Goal: Navigation & Orientation: Find specific page/section

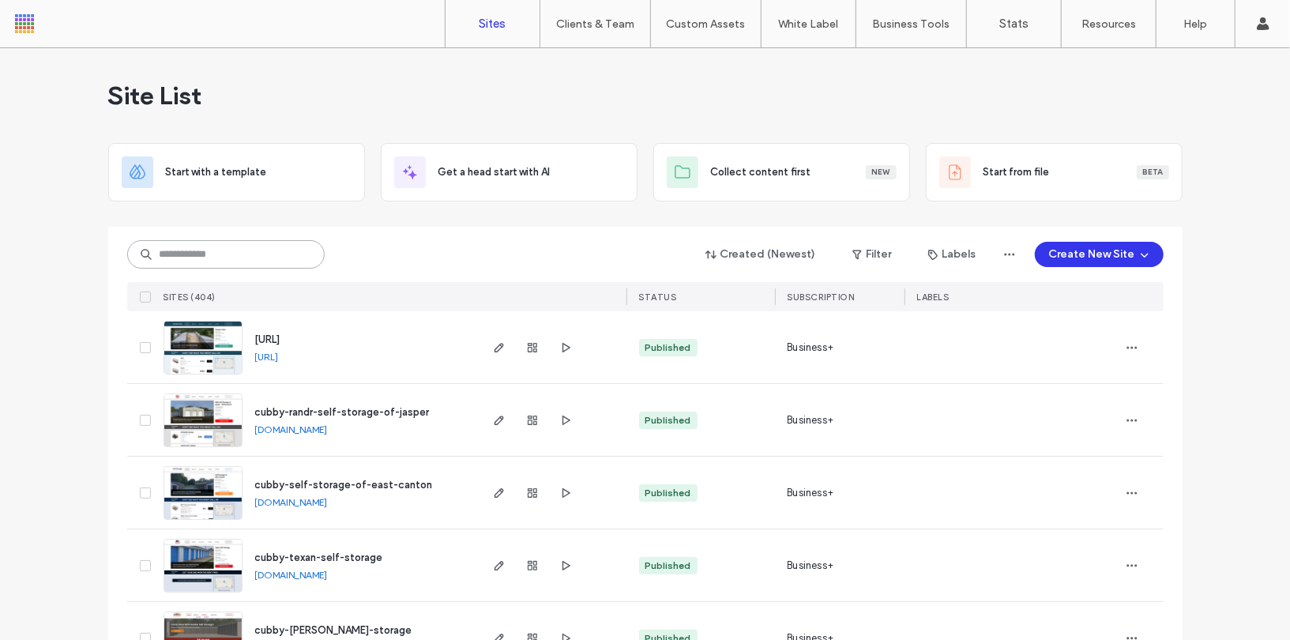
click at [194, 257] on input at bounding box center [225, 254] width 197 height 28
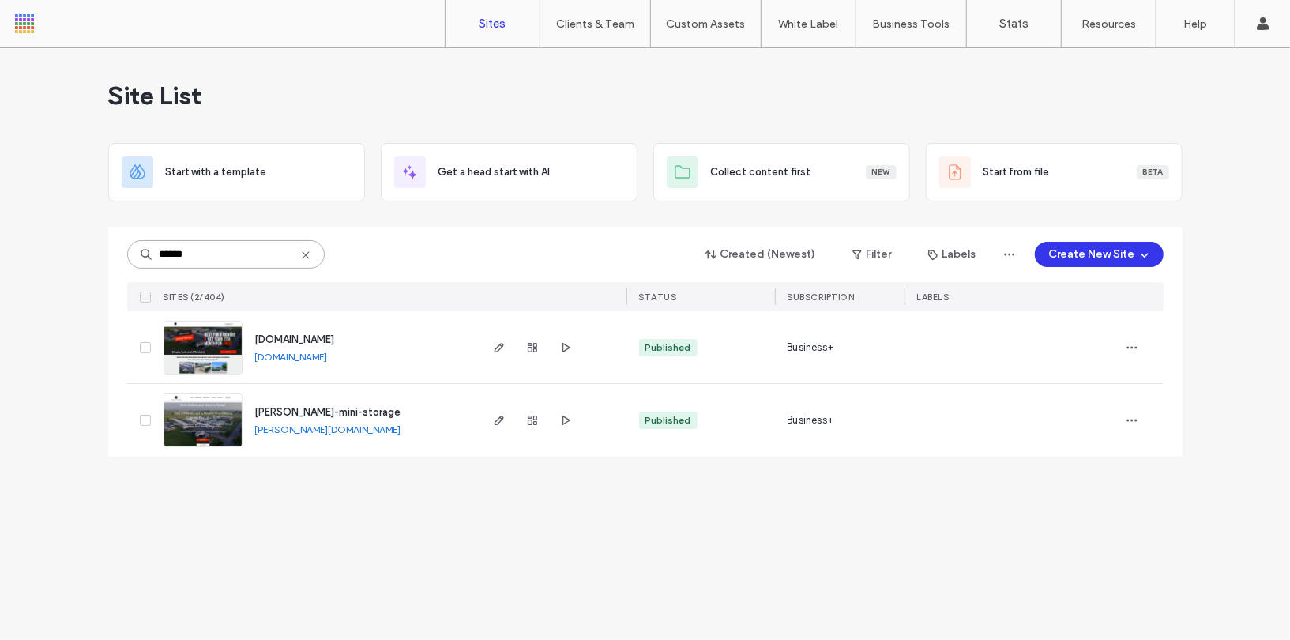
type input "******"
click at [201, 343] on img at bounding box center [202, 374] width 77 height 107
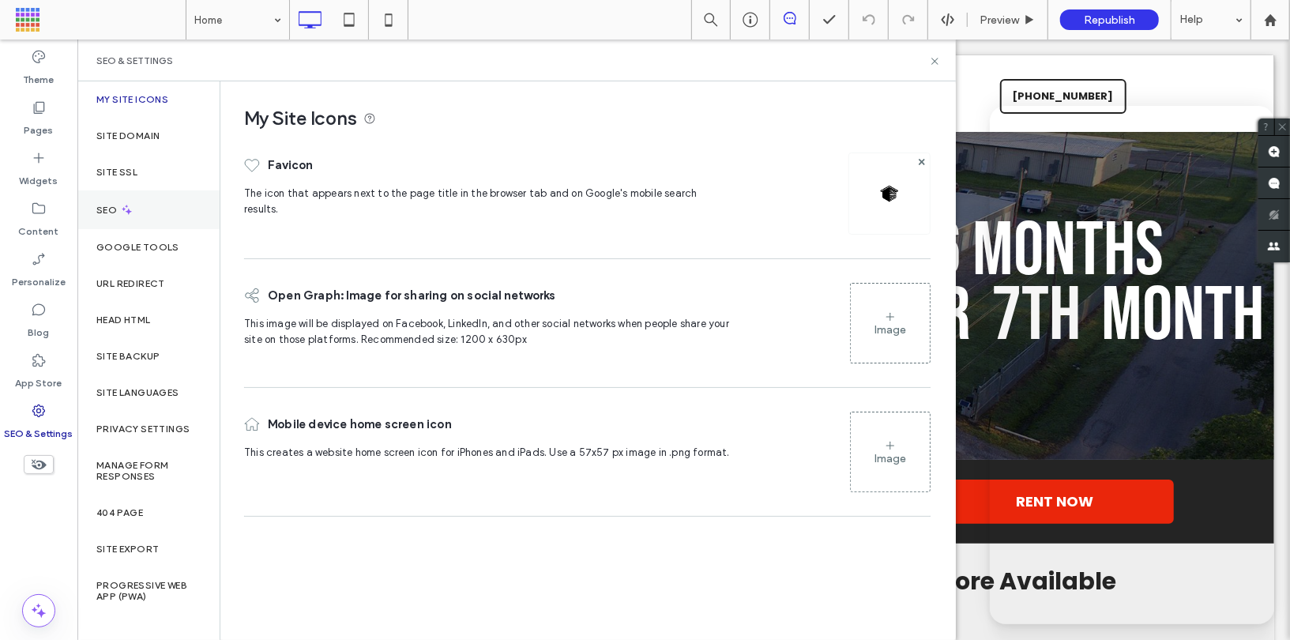
click at [158, 210] on div "SEO" at bounding box center [148, 209] width 142 height 39
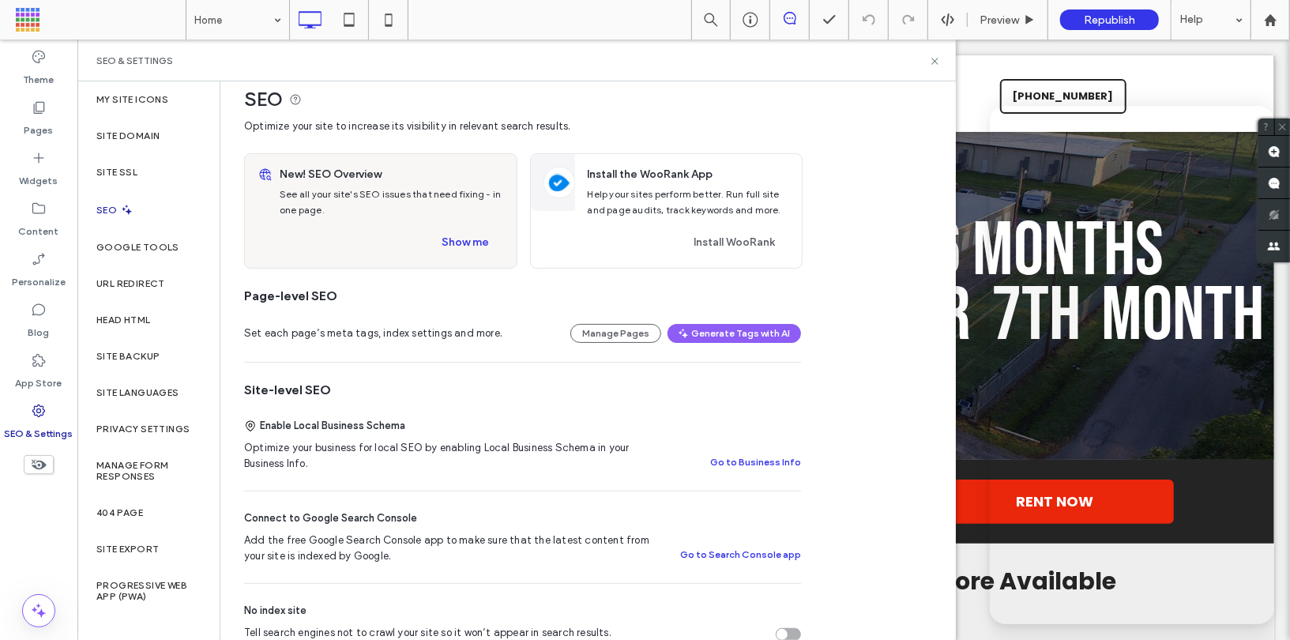
scroll to position [22, 0]
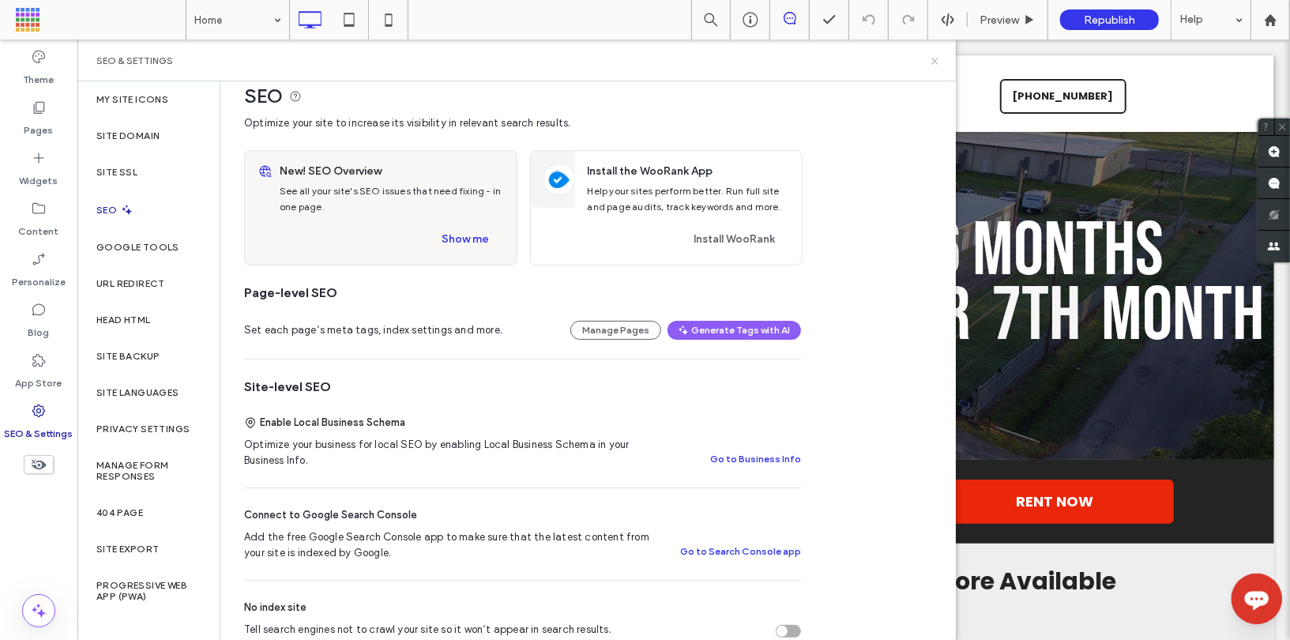
click at [938, 55] on icon at bounding box center [935, 61] width 12 height 12
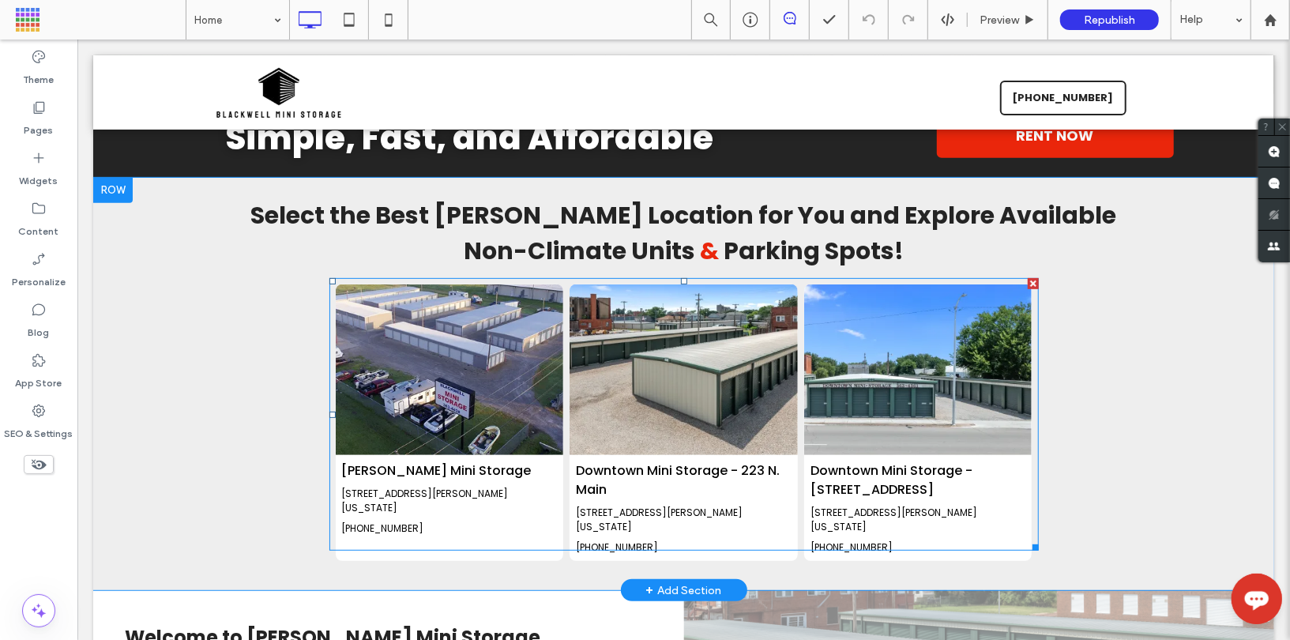
scroll to position [366, 0]
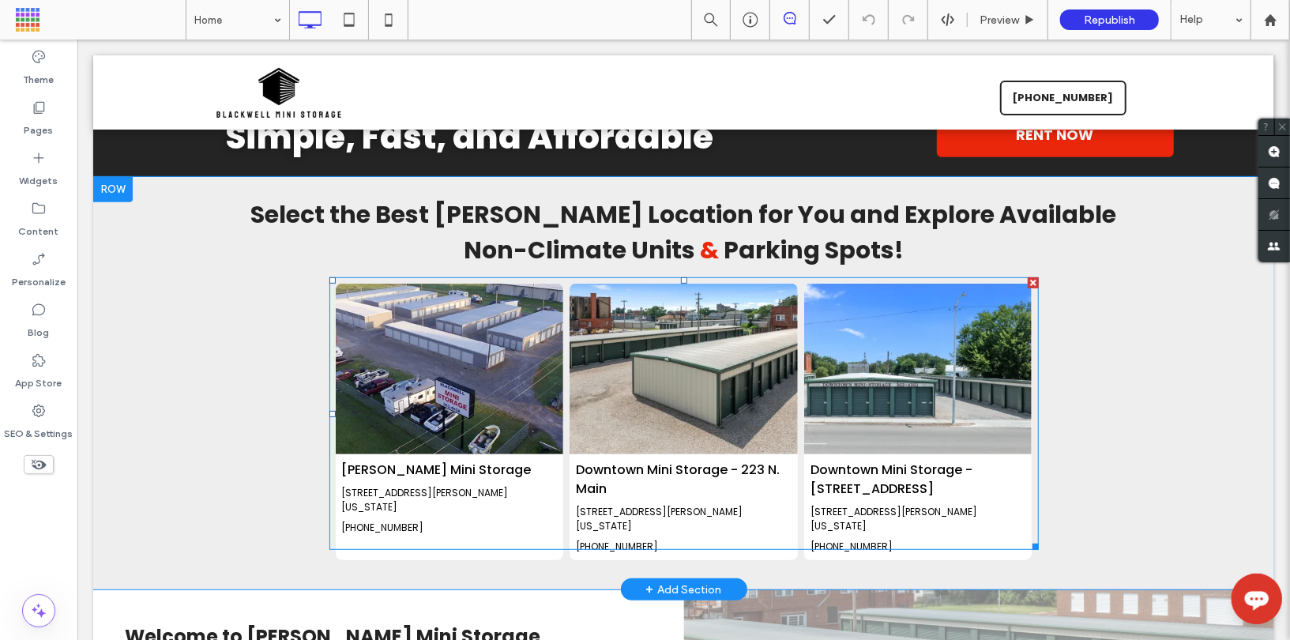
click at [411, 344] on span at bounding box center [683, 412] width 709 height 273
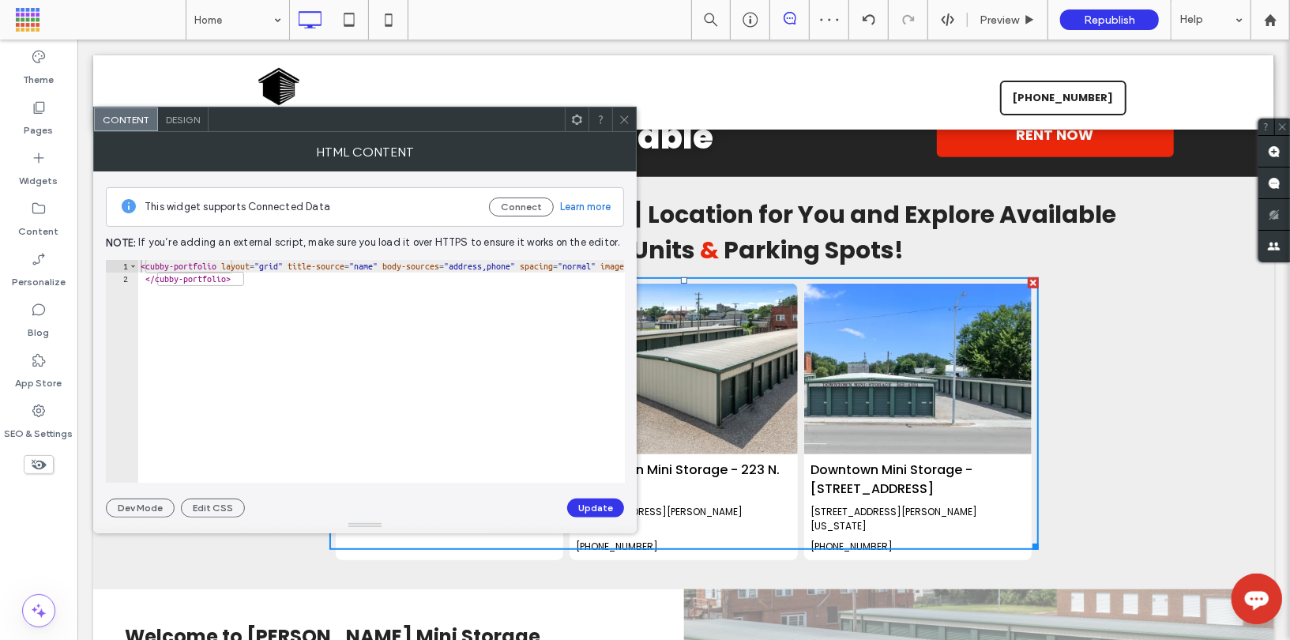
click at [622, 121] on use at bounding box center [624, 119] width 8 height 8
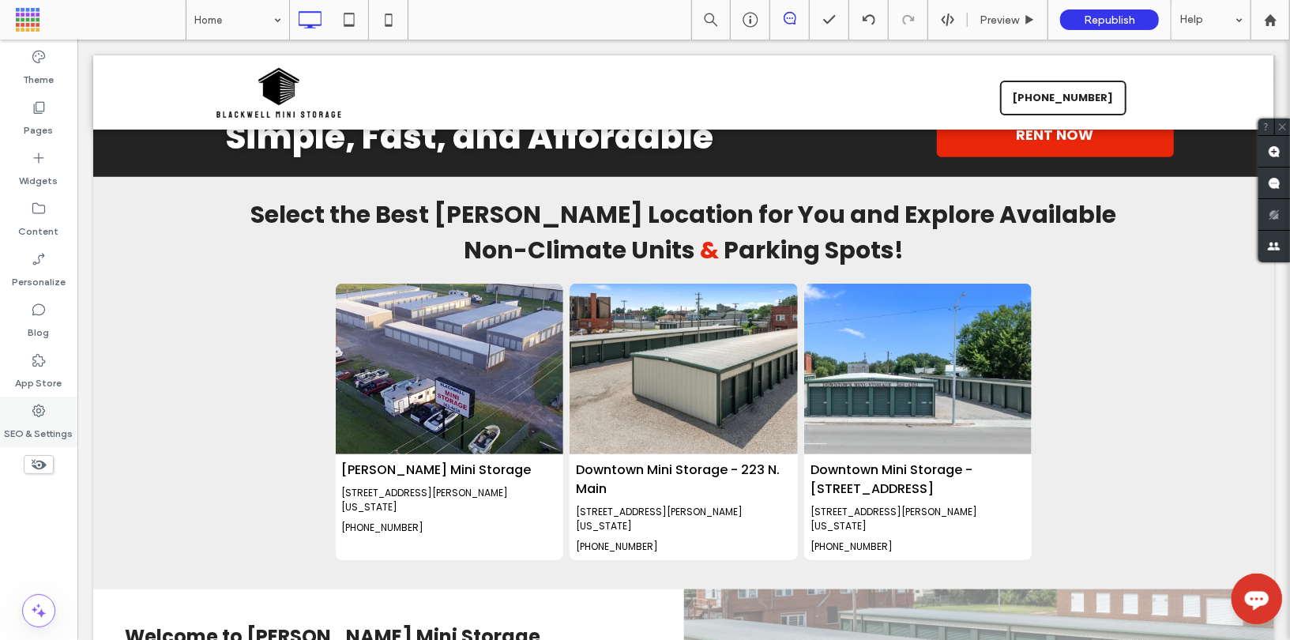
click at [33, 410] on use at bounding box center [38, 410] width 13 height 13
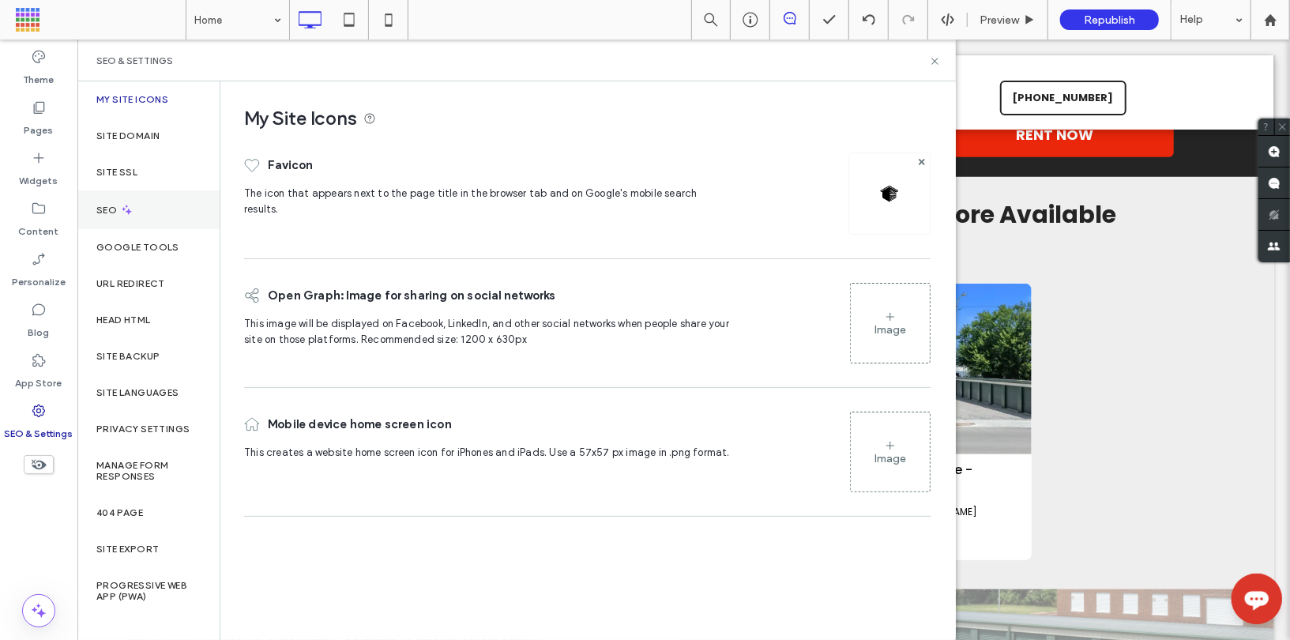
click at [163, 215] on div "SEO" at bounding box center [148, 209] width 142 height 39
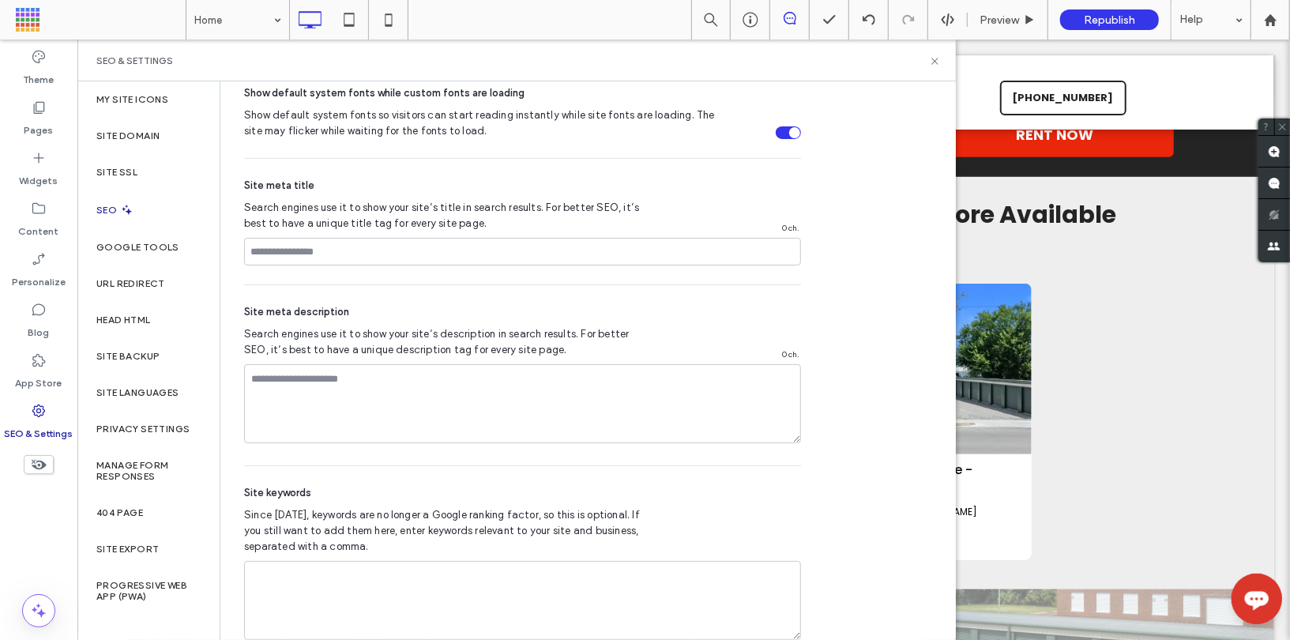
scroll to position [826, 0]
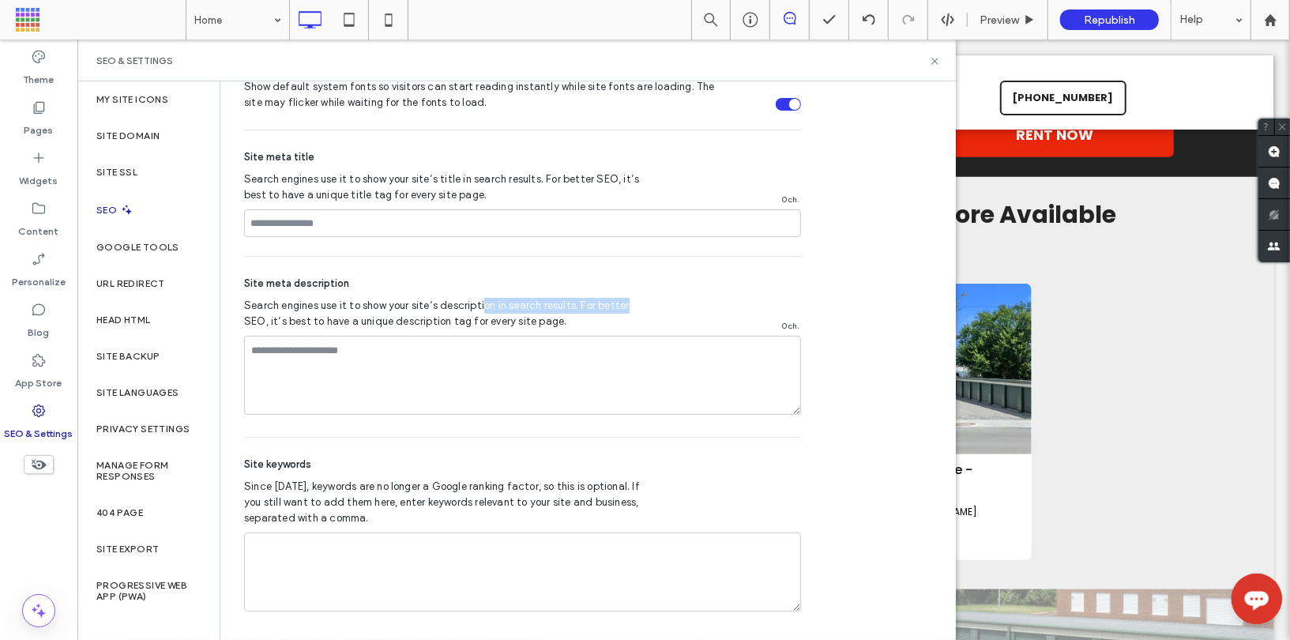
drag, startPoint x: 481, startPoint y: 299, endPoint x: 621, endPoint y: 293, distance: 139.9
click at [622, 298] on span "Search engines use it to show your site’s description in search results. For be…" at bounding box center [447, 314] width 406 height 32
click at [552, 309] on span "Search engines use it to show your site’s description in search results. For be…" at bounding box center [447, 314] width 406 height 32
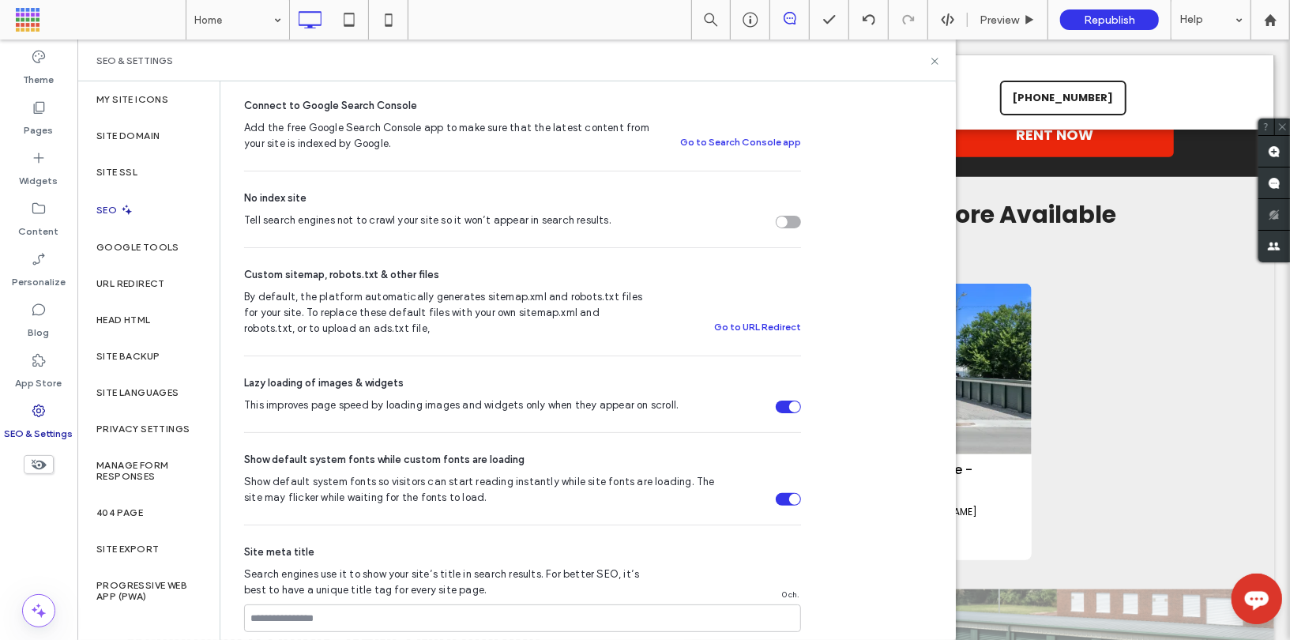
scroll to position [430, 0]
click at [137, 321] on label "Head HTML" at bounding box center [123, 319] width 54 height 11
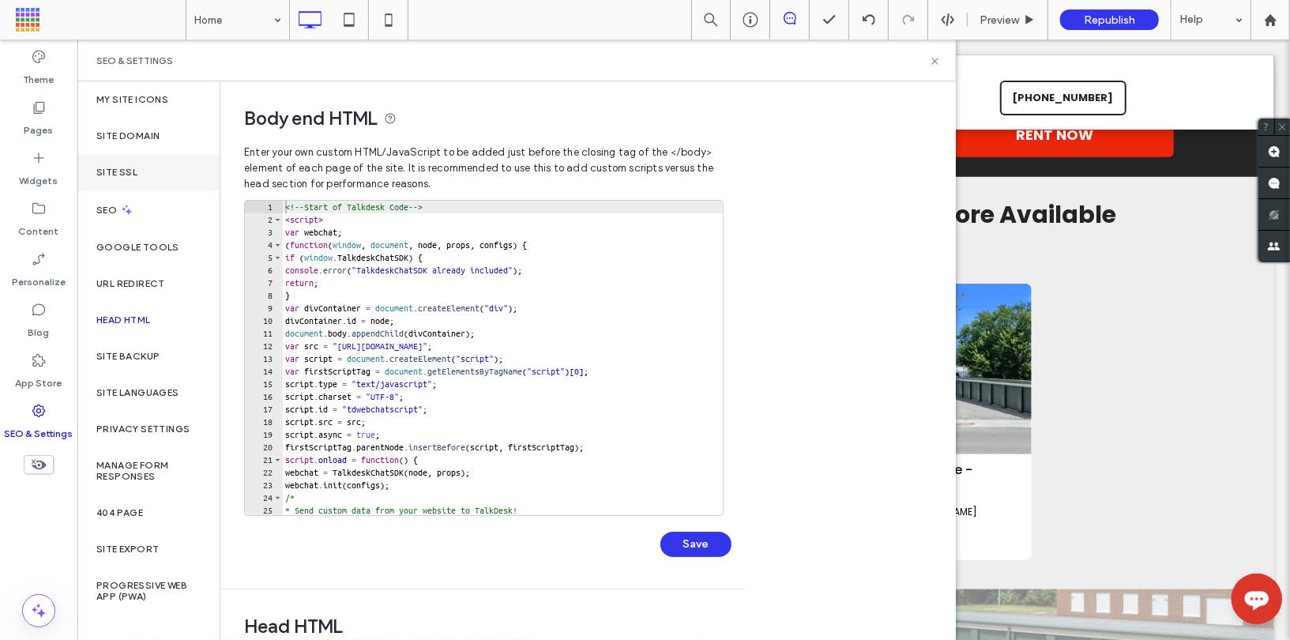
click at [148, 168] on div "Site SSL" at bounding box center [148, 172] width 142 height 36
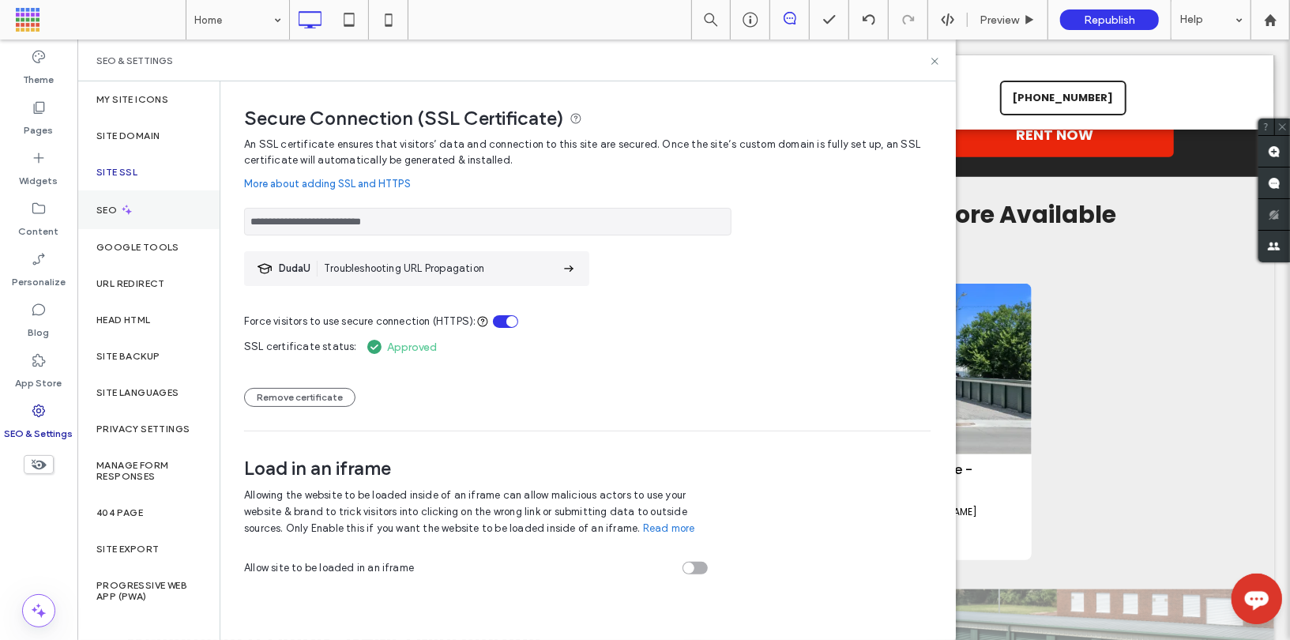
click at [153, 197] on div "SEO" at bounding box center [148, 209] width 142 height 39
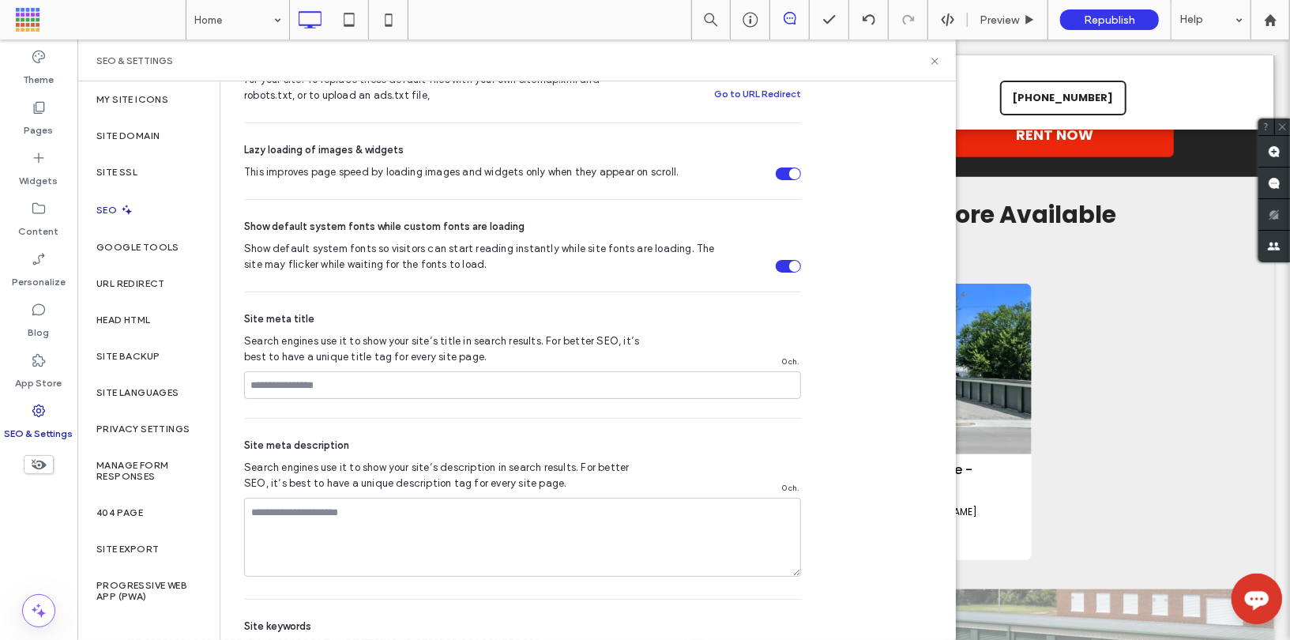
scroll to position [825, 0]
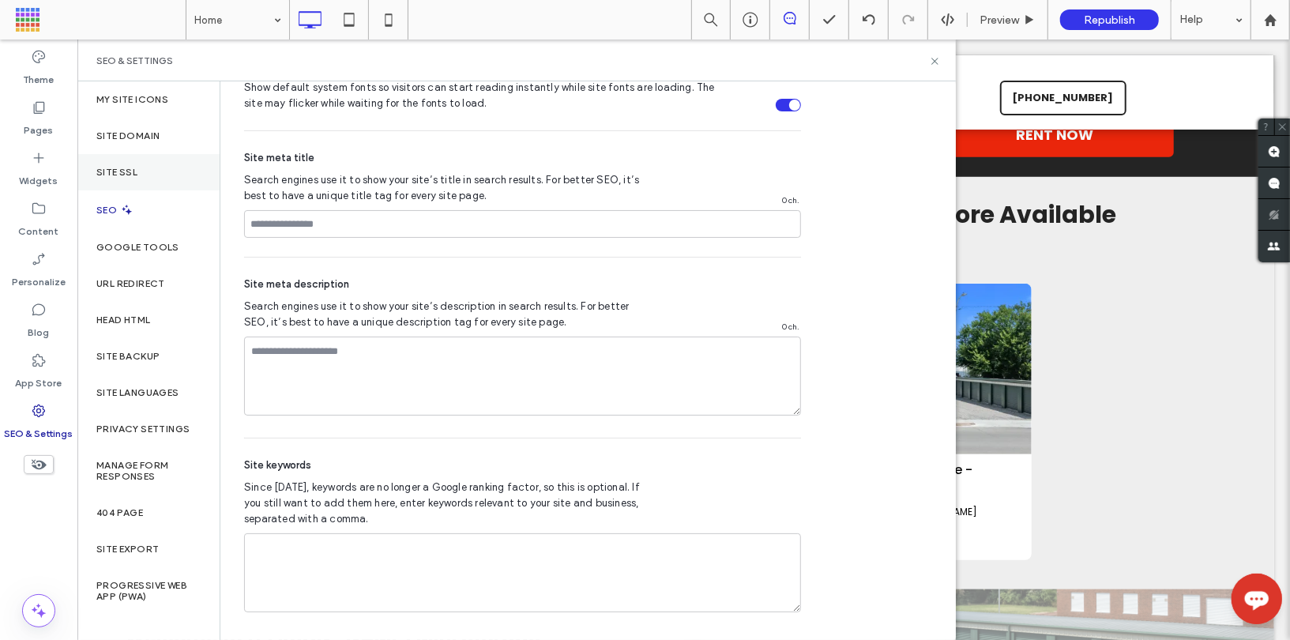
click at [125, 160] on div "Site SSL" at bounding box center [148, 172] width 142 height 36
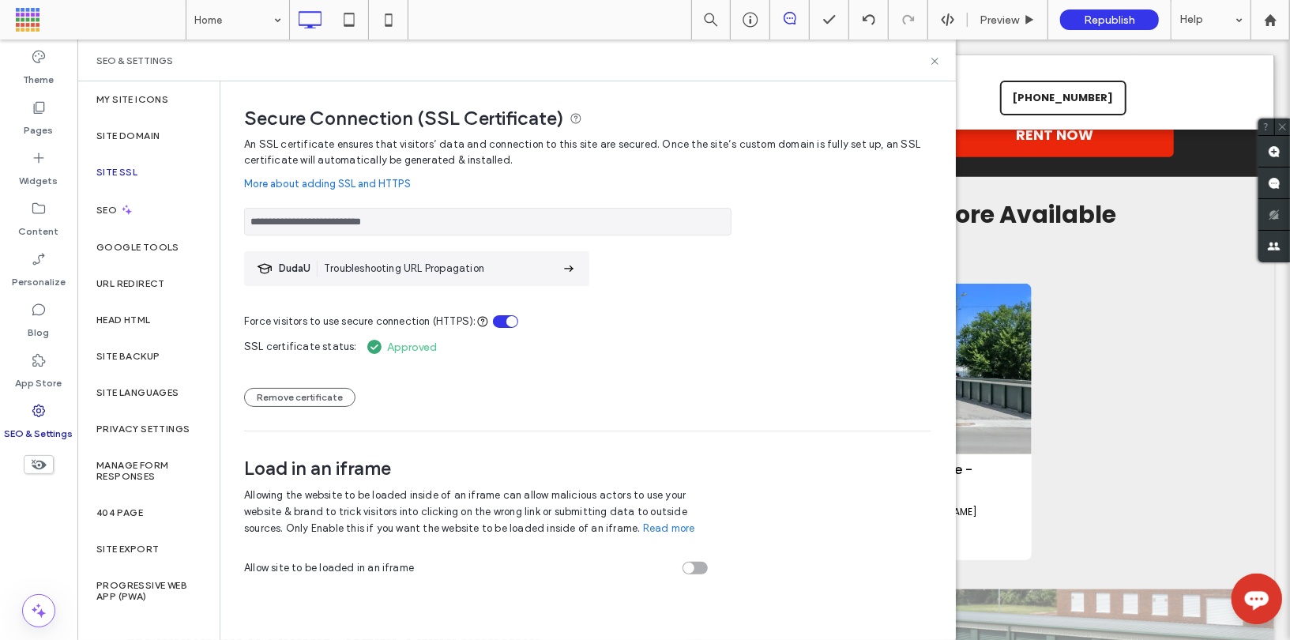
click at [442, 521] on span "Allowing the website to be loaded inside of an iframe can allow malicious actor…" at bounding box center [465, 511] width 443 height 45
click at [934, 64] on icon at bounding box center [935, 61] width 12 height 12
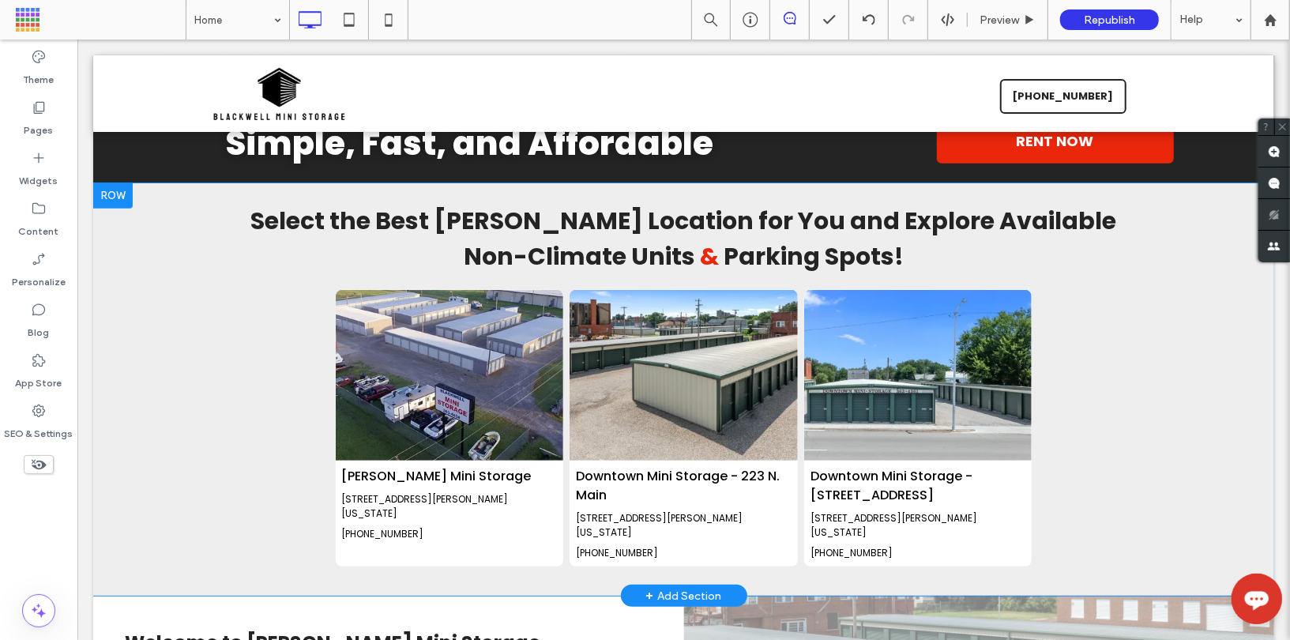
scroll to position [0, 0]
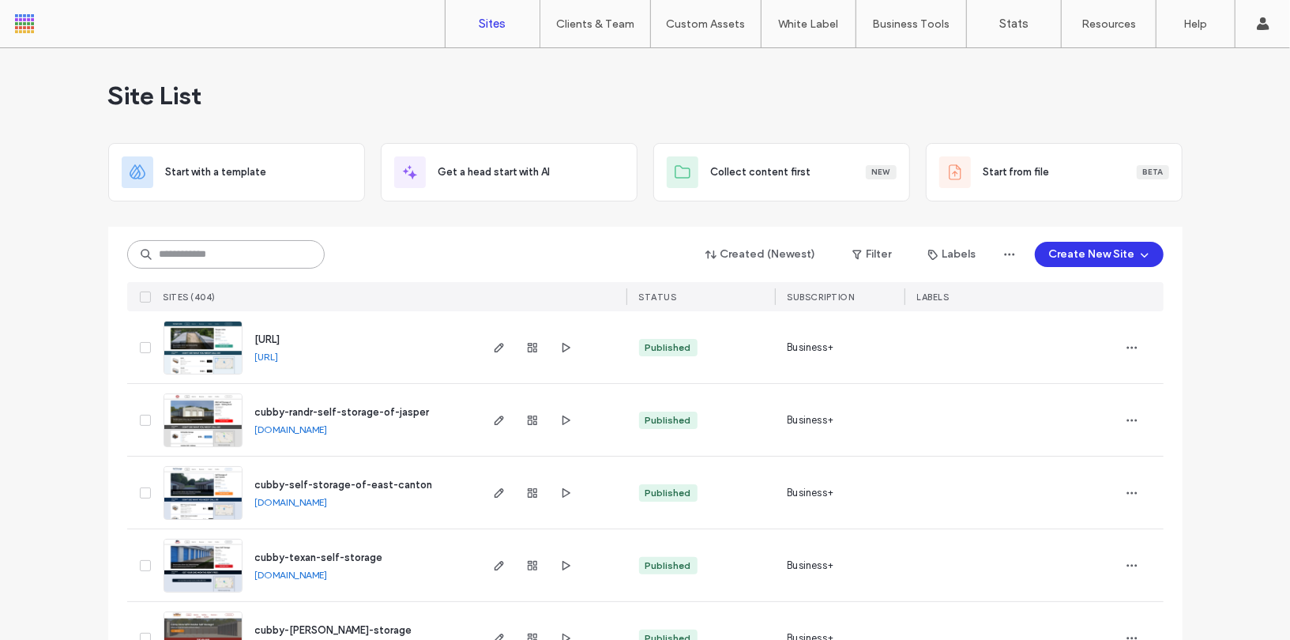
click at [246, 255] on input at bounding box center [225, 254] width 197 height 28
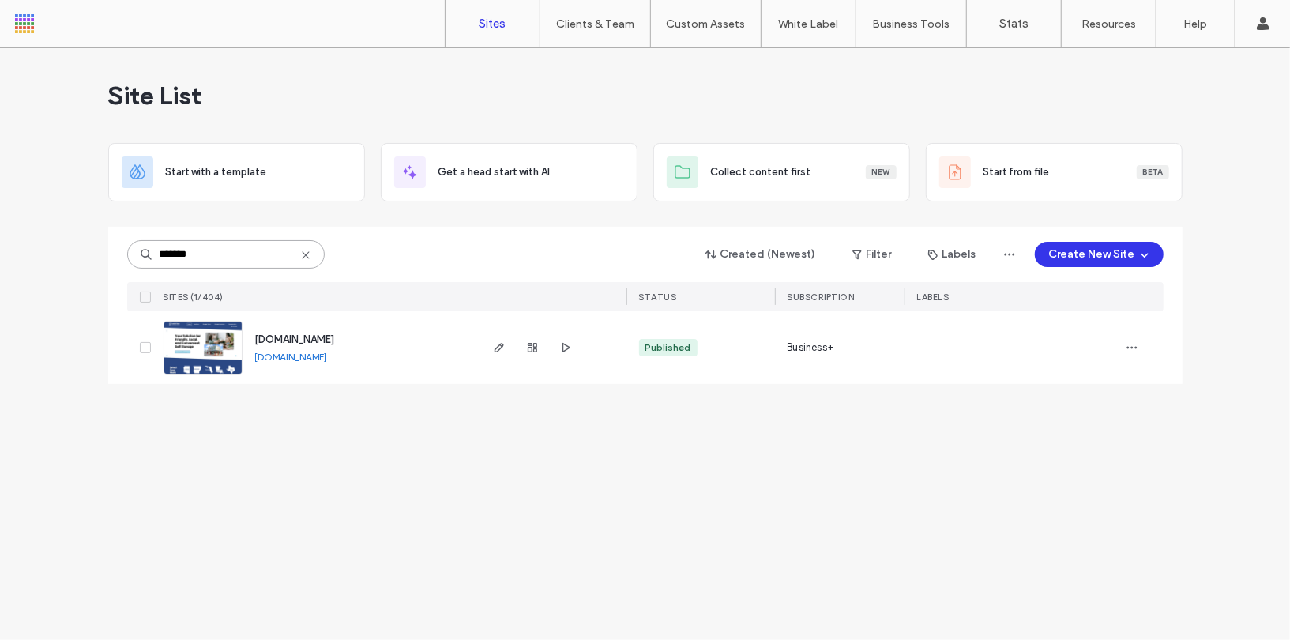
type input "*******"
click at [222, 248] on input "*******" at bounding box center [225, 254] width 197 height 28
click at [202, 363] on img at bounding box center [202, 374] width 77 height 107
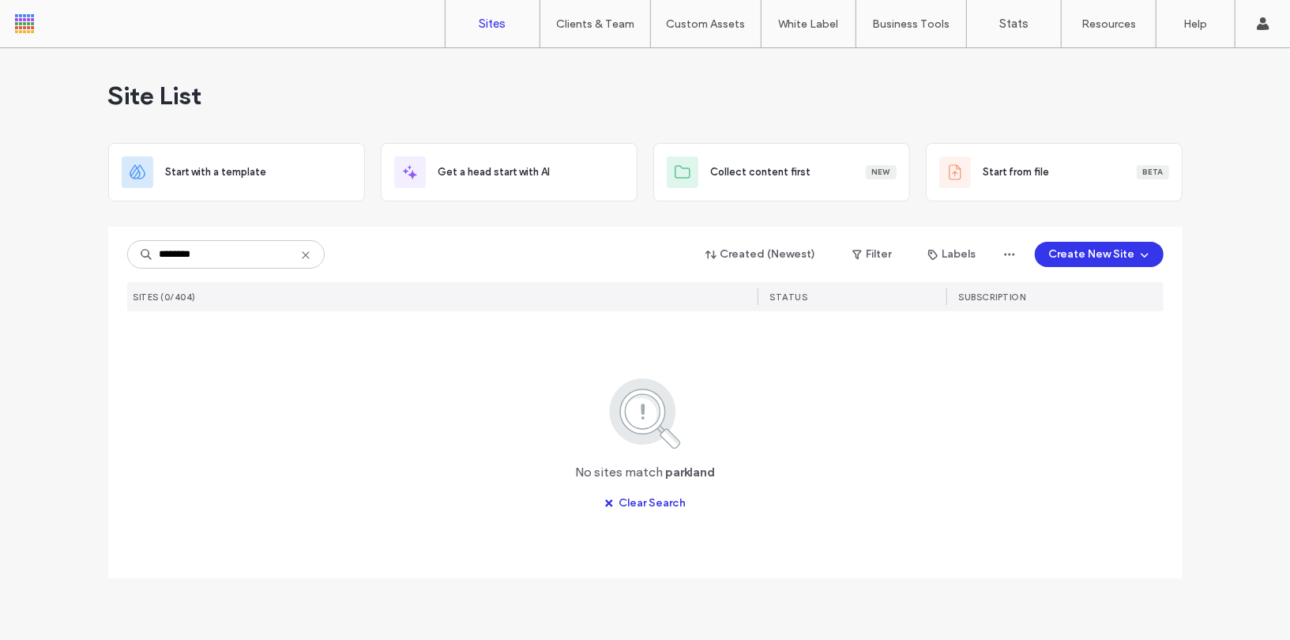
click at [227, 254] on input "********" at bounding box center [225, 254] width 197 height 28
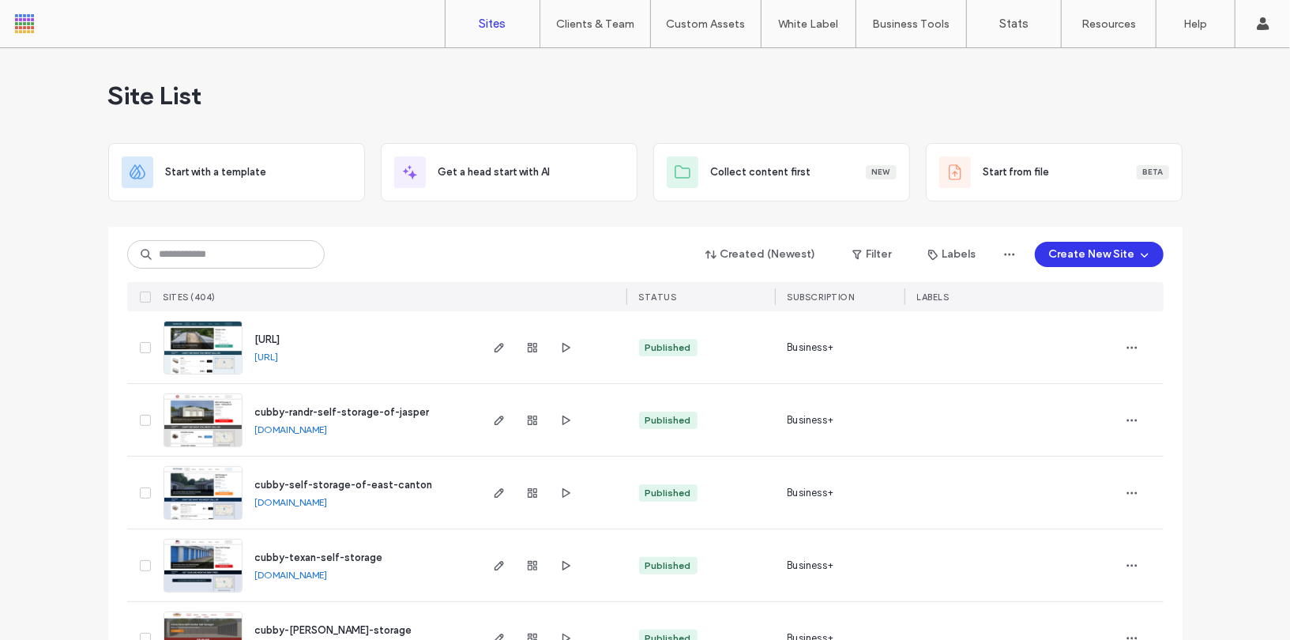
click at [250, 282] on div "SITES (404)" at bounding box center [317, 296] width 320 height 29
click at [260, 260] on input at bounding box center [225, 254] width 197 height 28
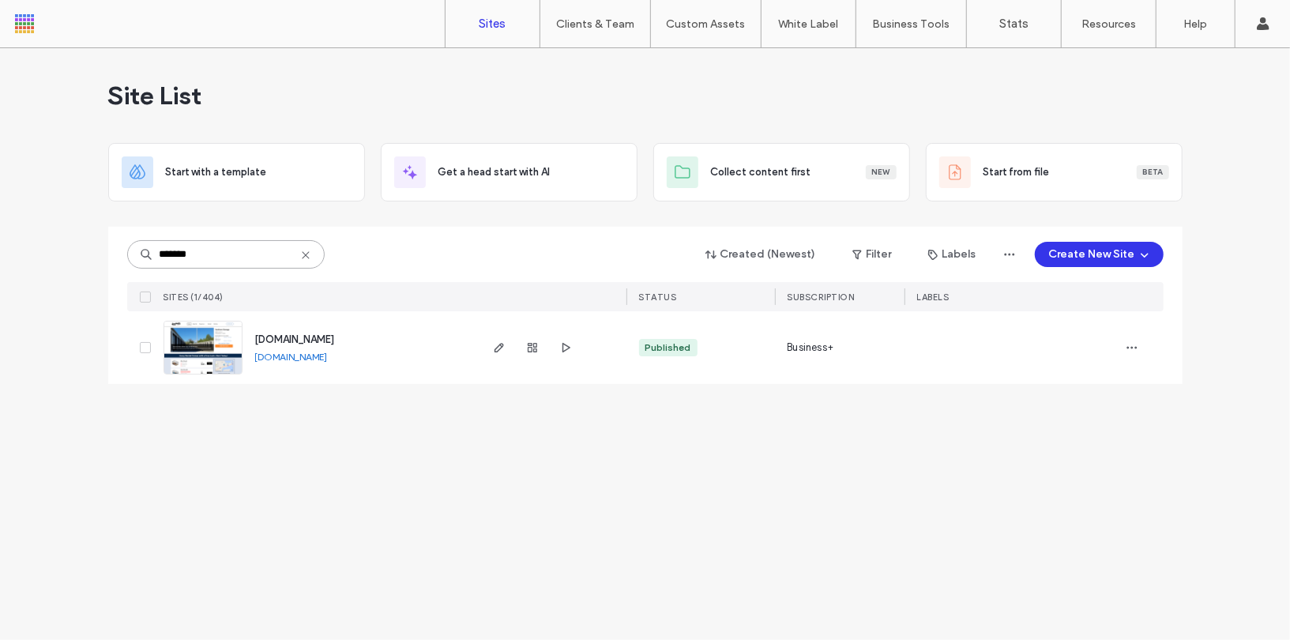
type input "*******"
click at [205, 346] on img at bounding box center [202, 374] width 77 height 107
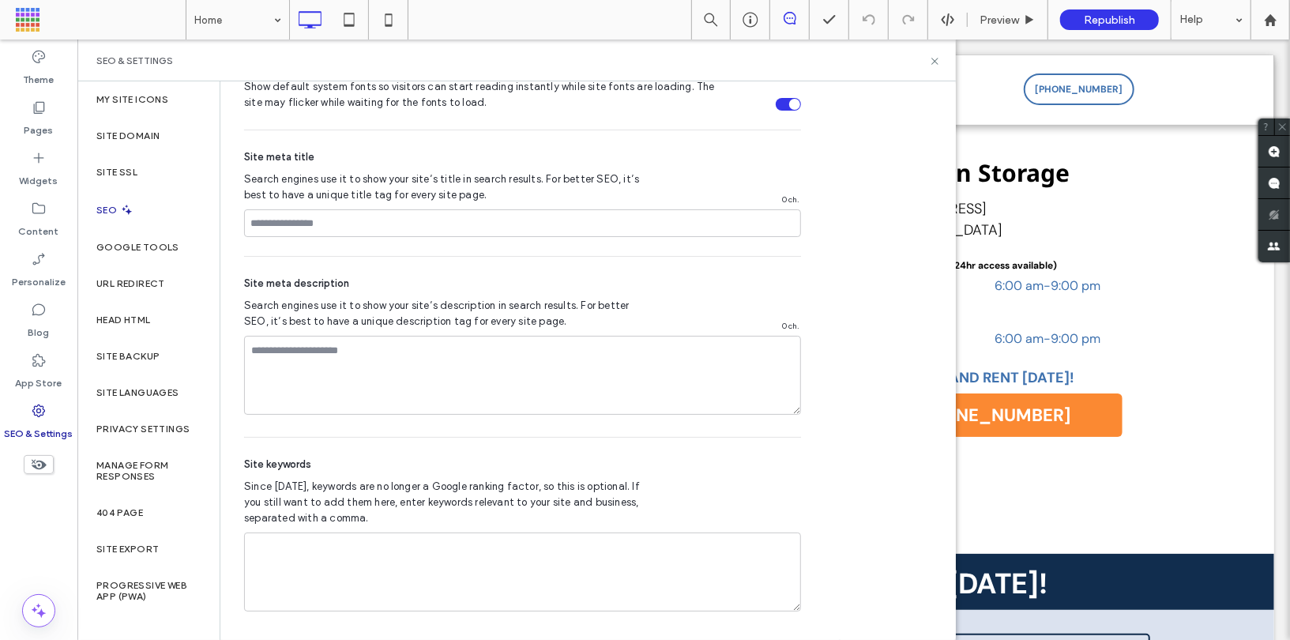
scroll to position [502, 0]
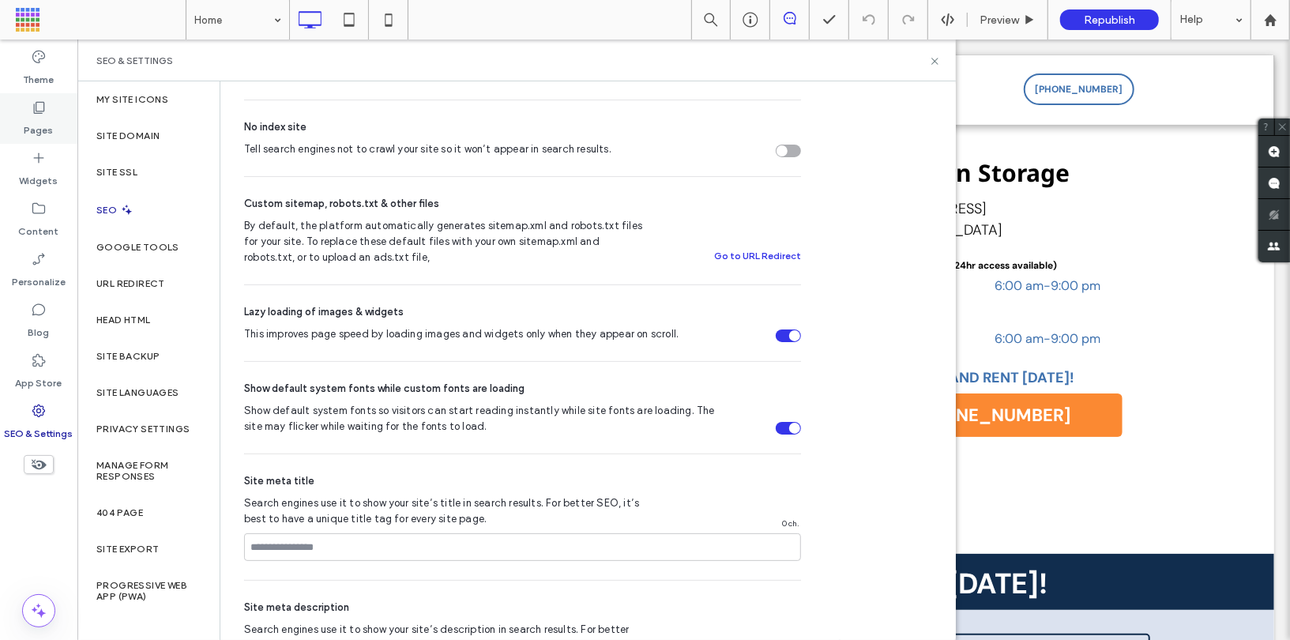
click at [43, 118] on label "Pages" at bounding box center [38, 126] width 29 height 22
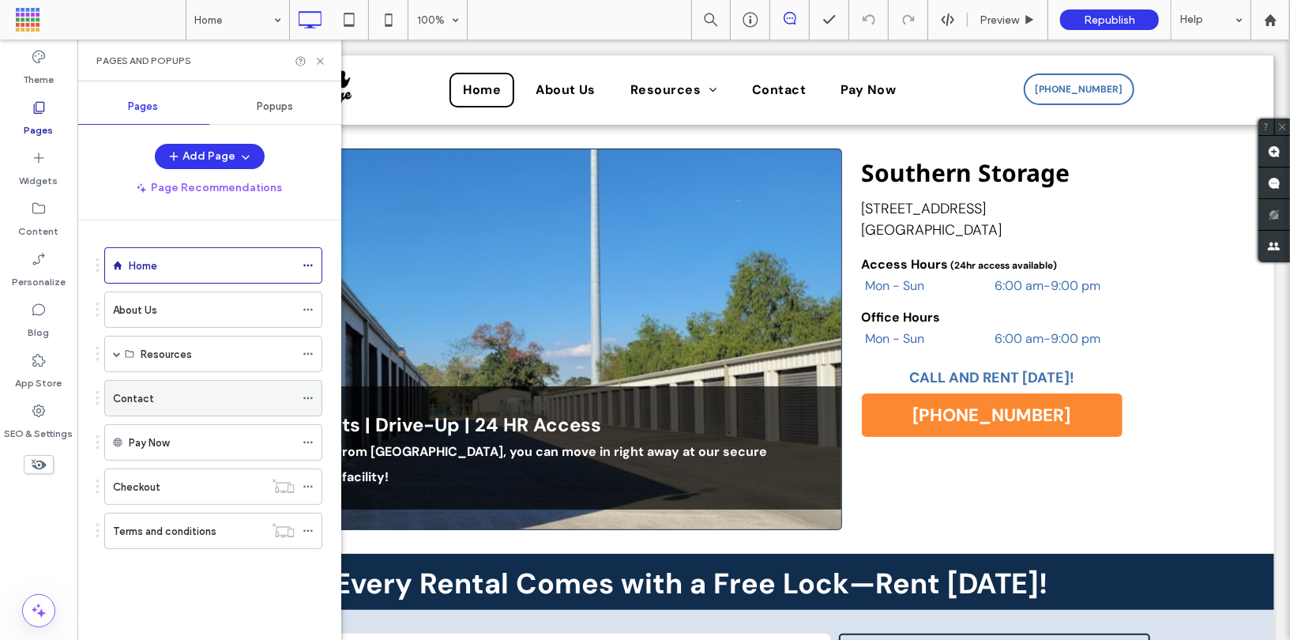
click at [197, 394] on div "Contact" at bounding box center [204, 398] width 182 height 17
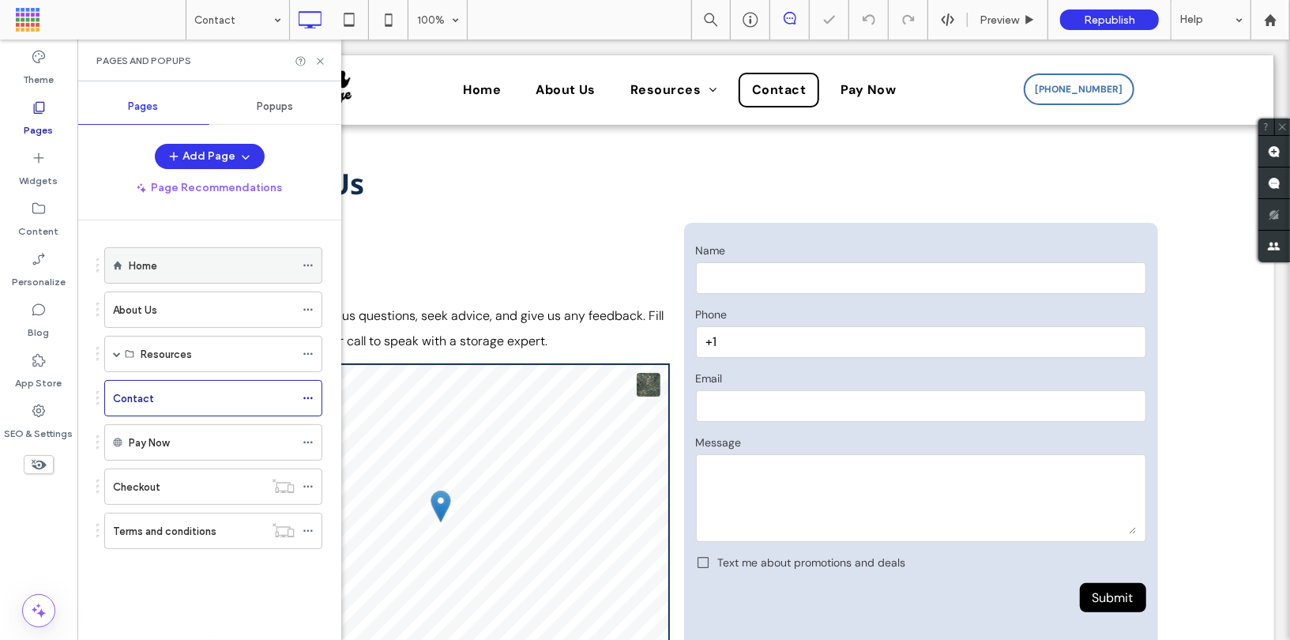
click at [209, 261] on div "Home" at bounding box center [212, 265] width 166 height 17
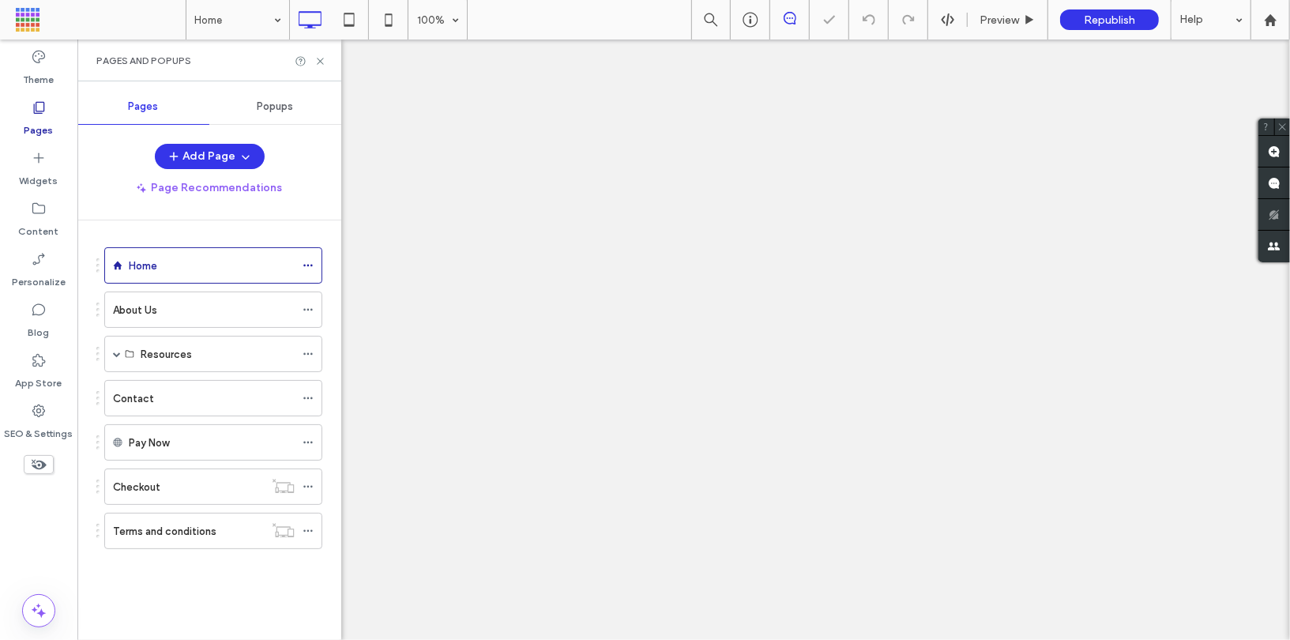
click at [310, 260] on div "Home 100% Preview Republish Help Site Comments Team & Clients Automate new comm…" at bounding box center [645, 320] width 1290 height 640
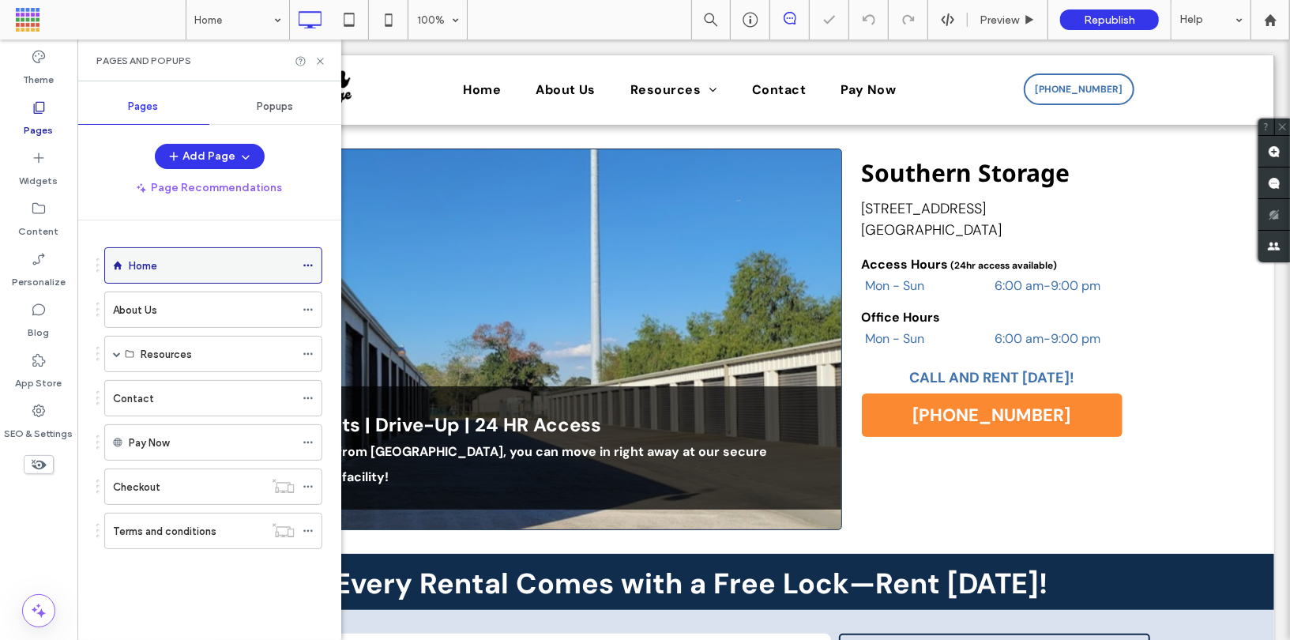
click at [308, 268] on icon at bounding box center [308, 265] width 11 height 11
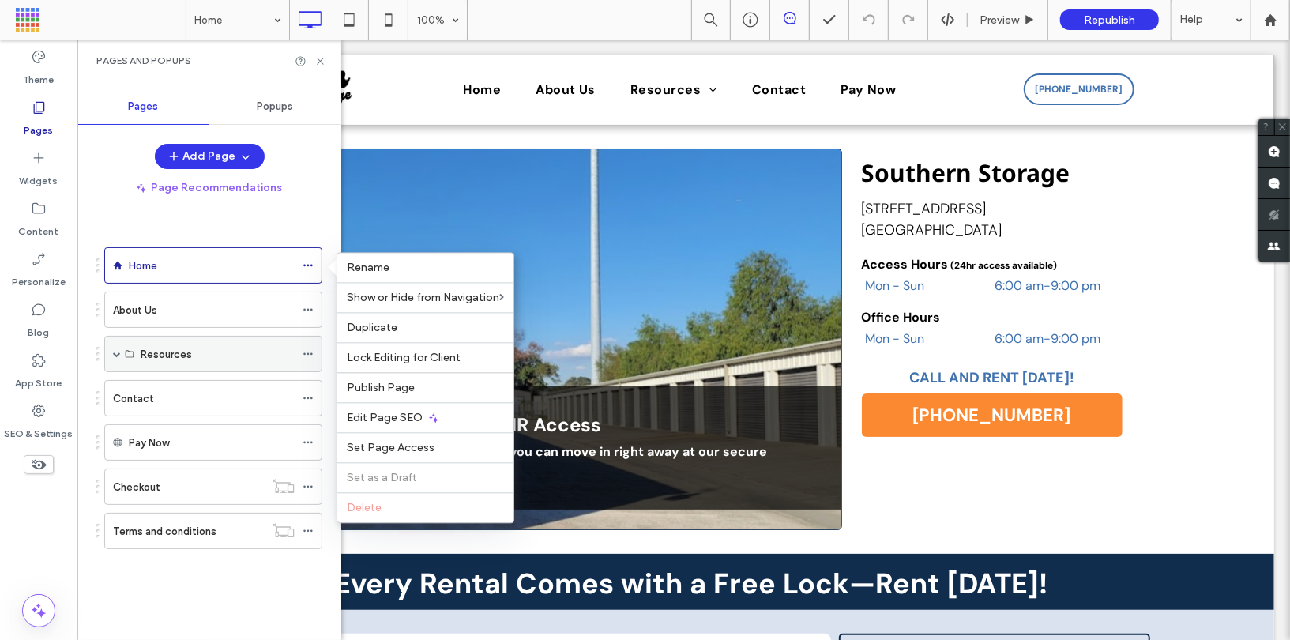
click at [122, 351] on div "Resources" at bounding box center [213, 354] width 218 height 36
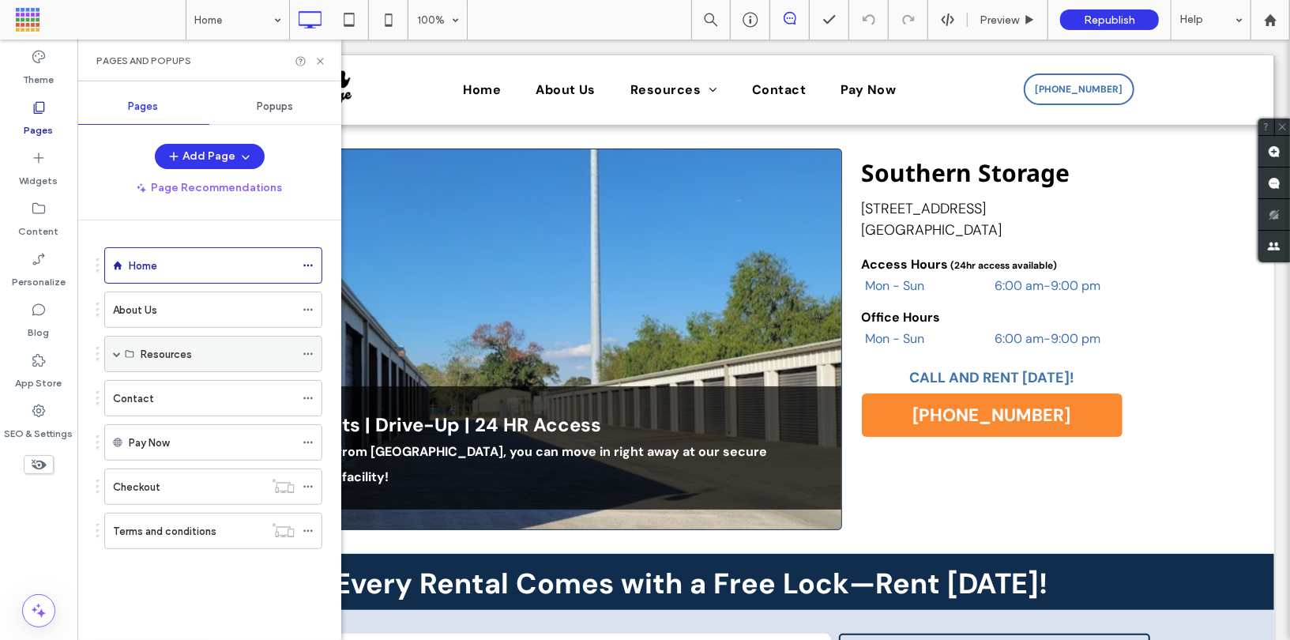
click at [122, 351] on div "Resources" at bounding box center [213, 354] width 218 height 36
click at [123, 352] on div "Resources" at bounding box center [213, 354] width 218 height 36
click at [115, 351] on span at bounding box center [117, 354] width 8 height 8
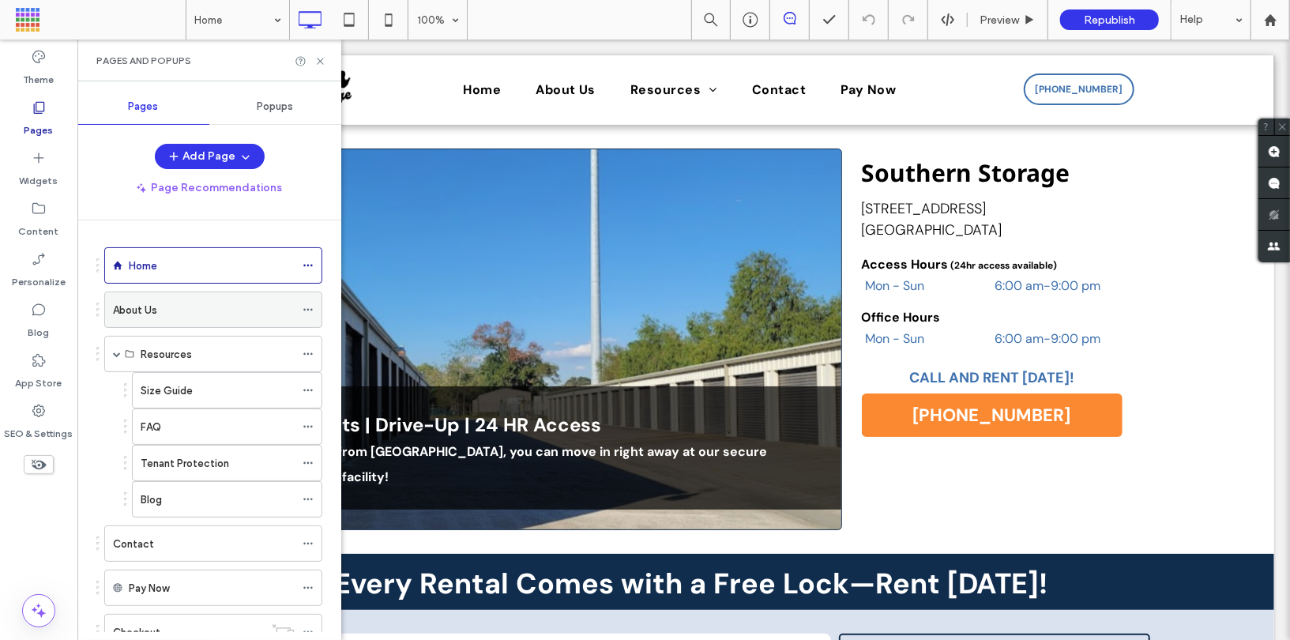
click at [224, 307] on div "About Us" at bounding box center [204, 310] width 182 height 17
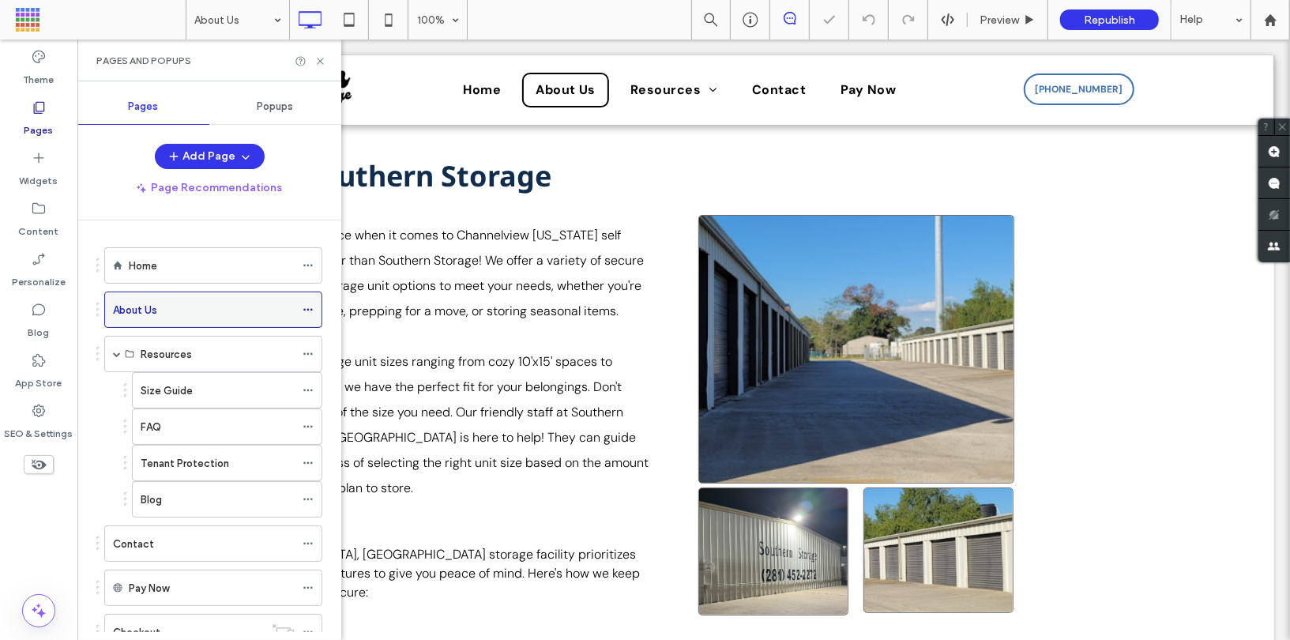
click at [309, 309] on use at bounding box center [307, 310] width 9 height 2
click at [276, 305] on div "About Us" at bounding box center [204, 310] width 182 height 17
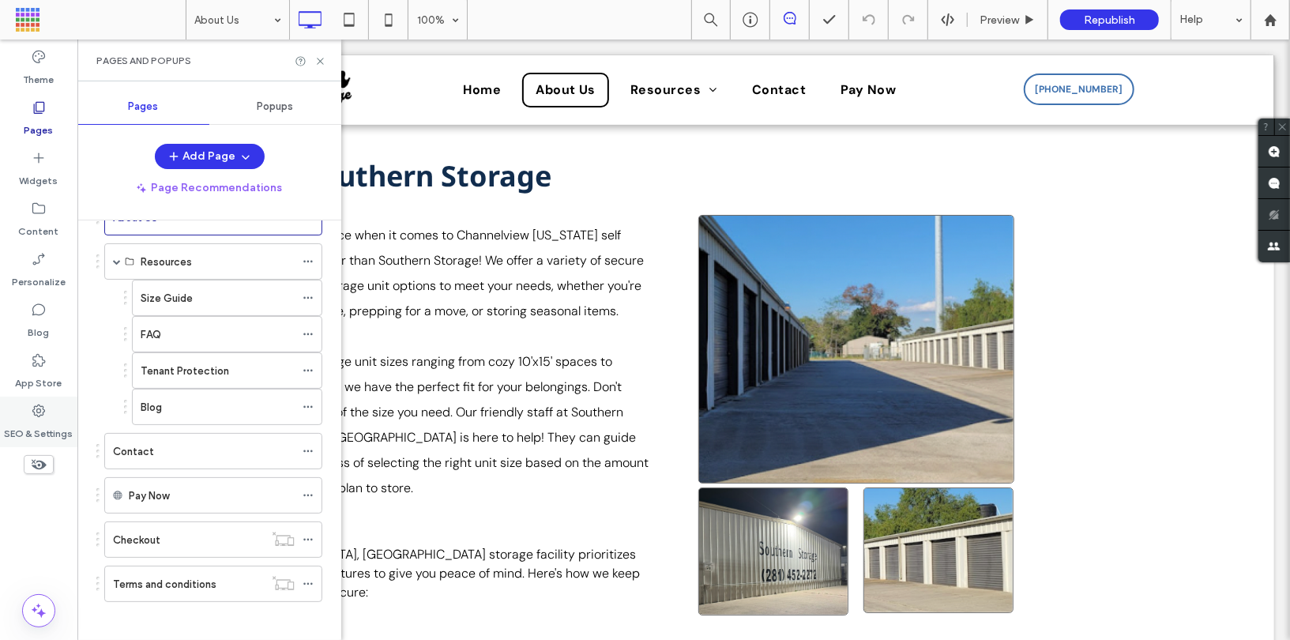
click at [51, 430] on label "SEO & Settings" at bounding box center [39, 430] width 69 height 22
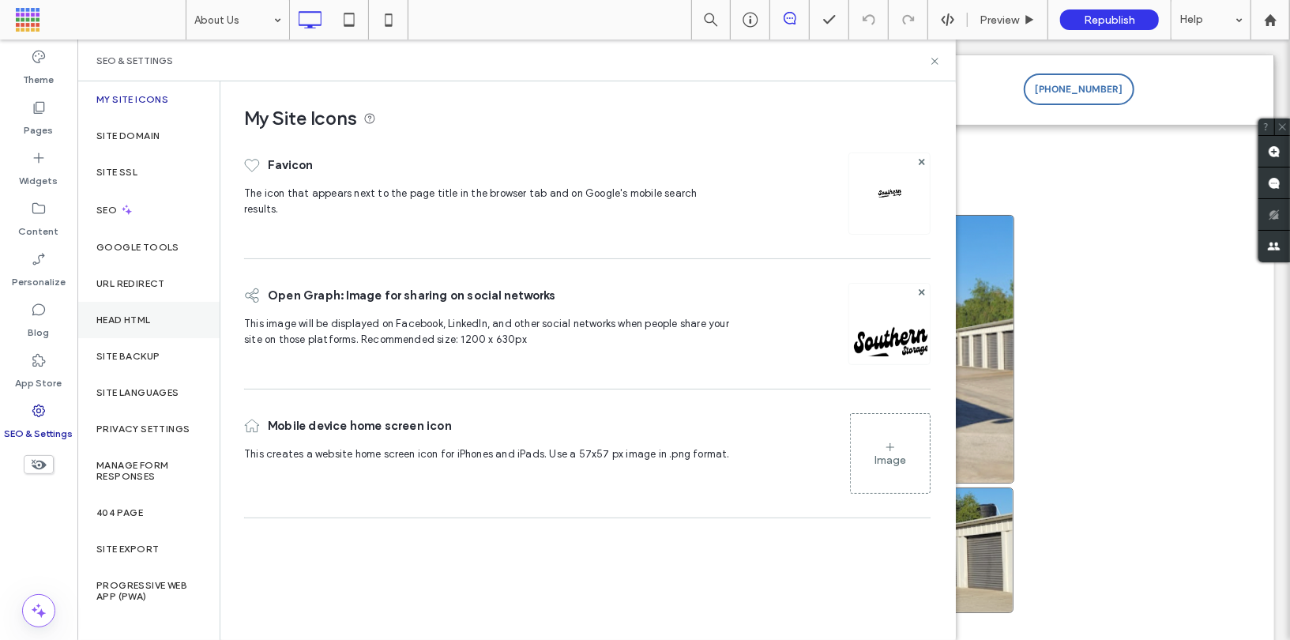
click at [133, 323] on label "Head HTML" at bounding box center [123, 319] width 54 height 11
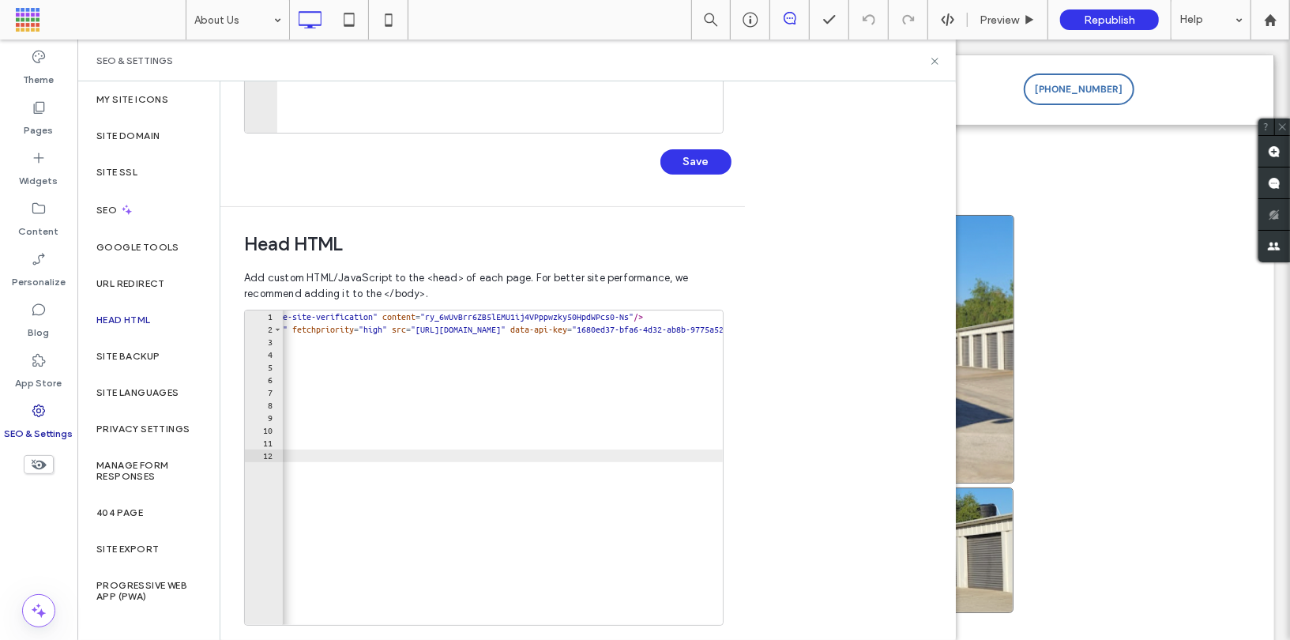
scroll to position [0, 0]
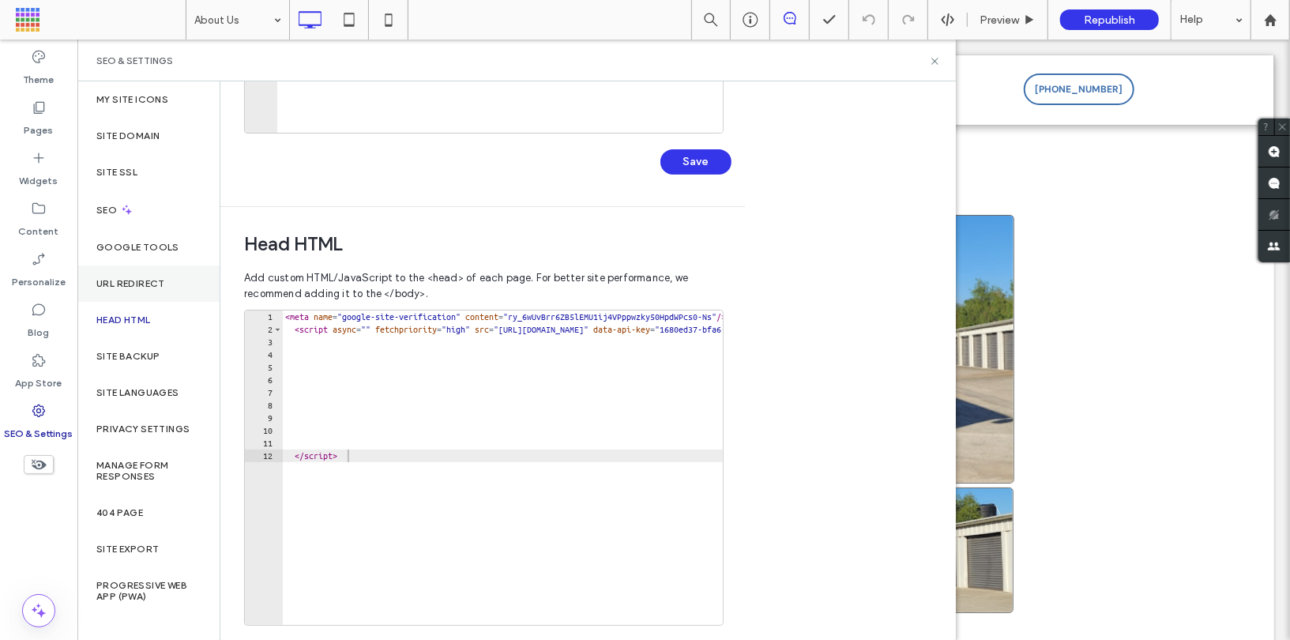
click at [130, 295] on div "URL Redirect" at bounding box center [148, 283] width 142 height 36
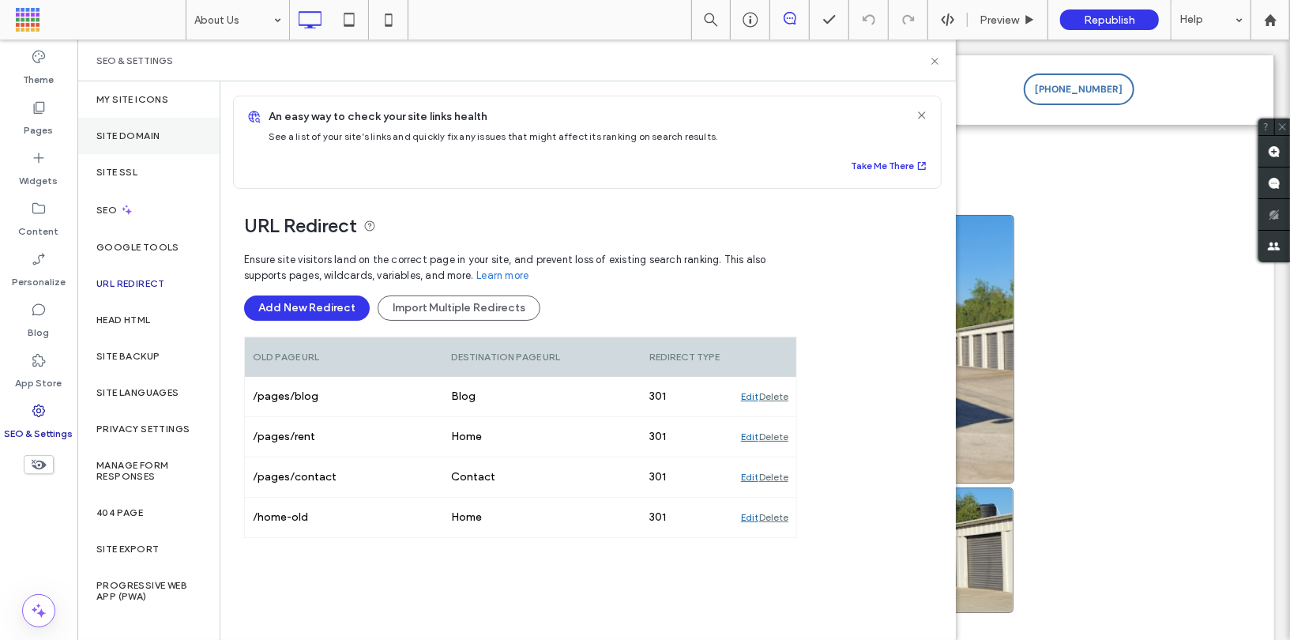
click at [130, 130] on label "Site Domain" at bounding box center [127, 135] width 63 height 11
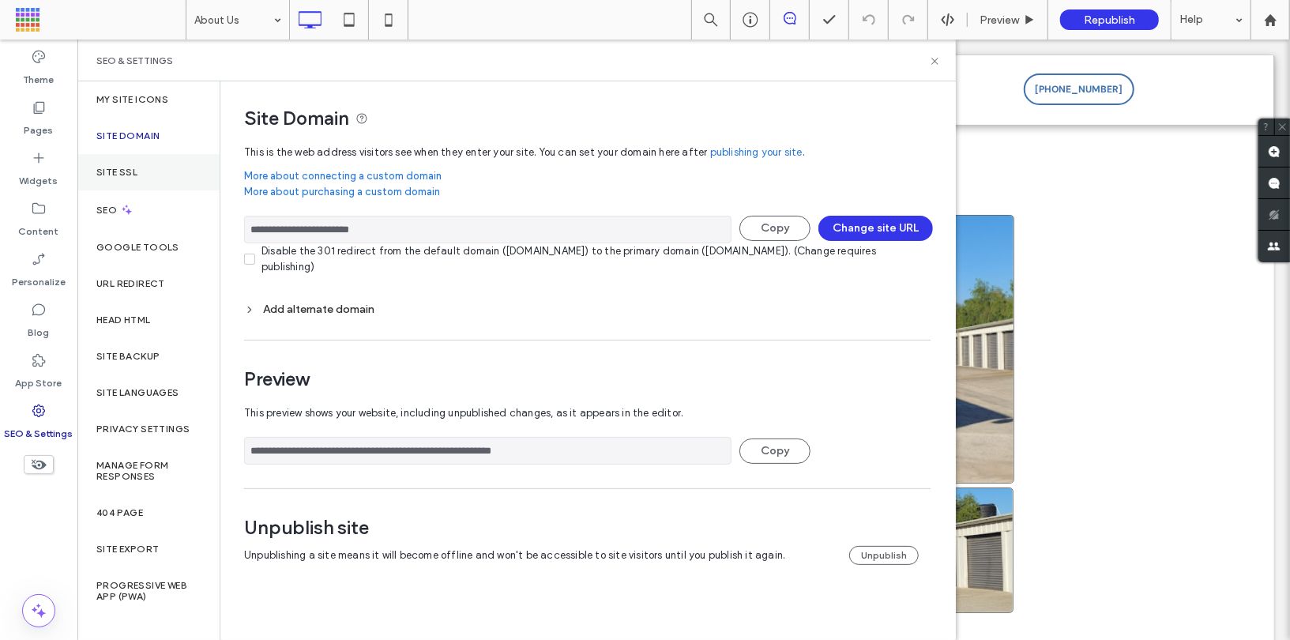
click at [130, 156] on div "Site SSL" at bounding box center [148, 172] width 142 height 36
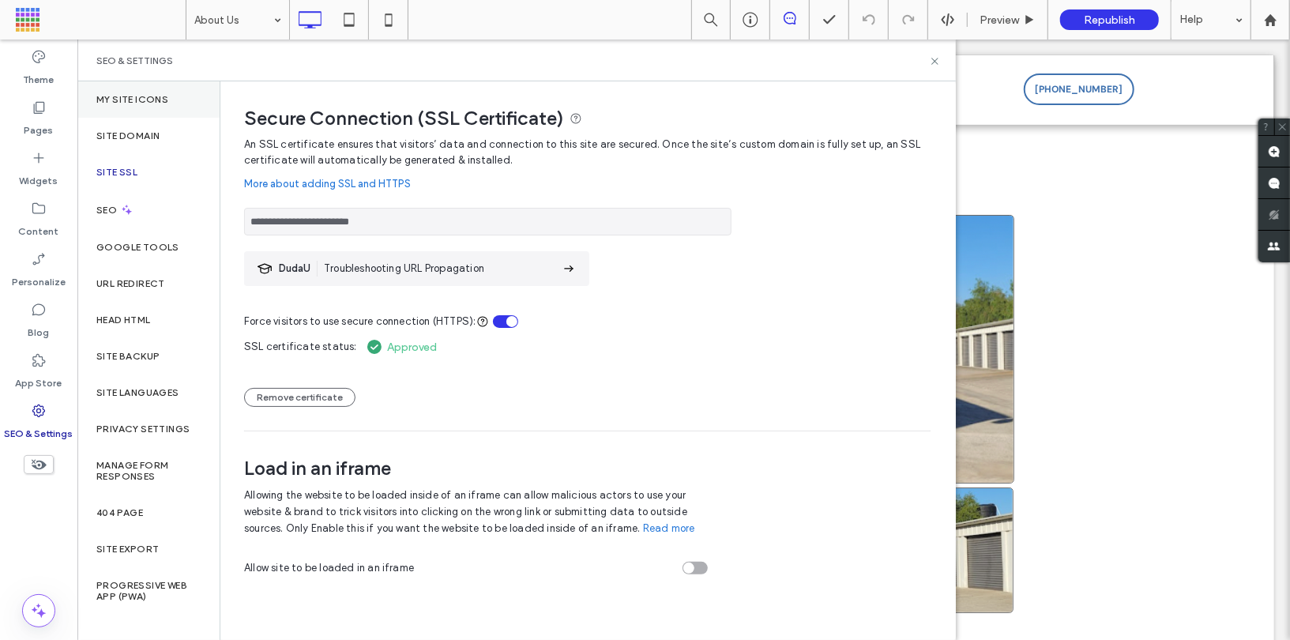
click at [142, 112] on div "My Site Icons" at bounding box center [148, 99] width 142 height 36
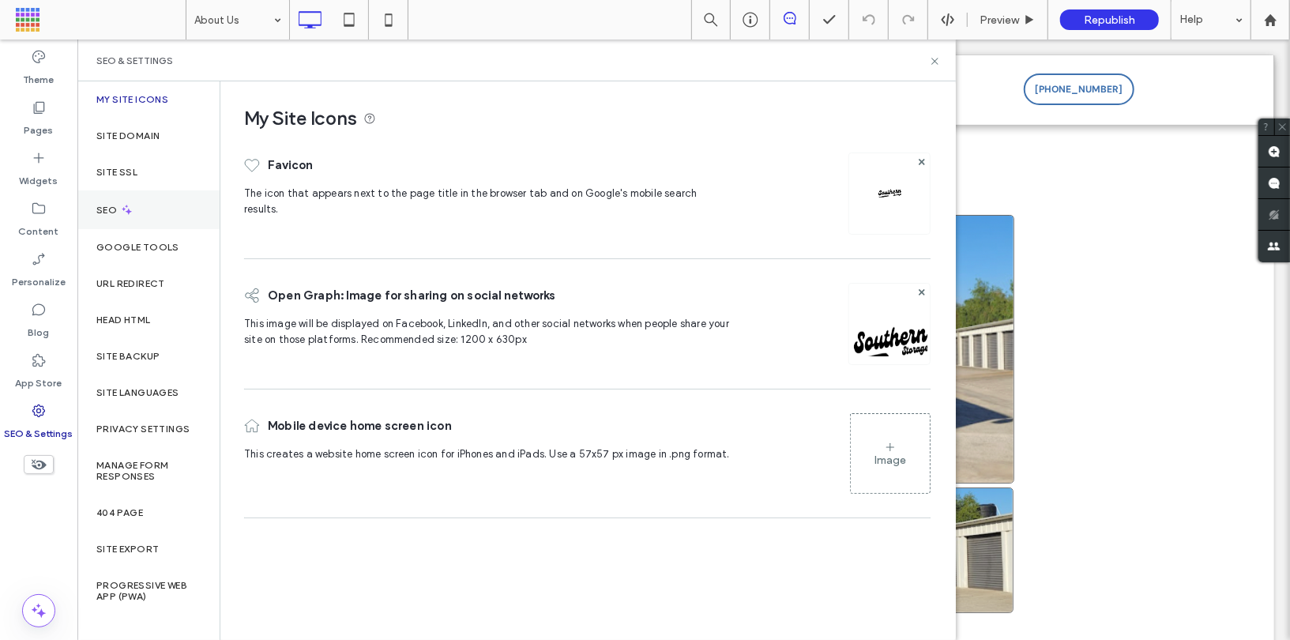
click at [133, 211] on div "SEO" at bounding box center [148, 209] width 142 height 39
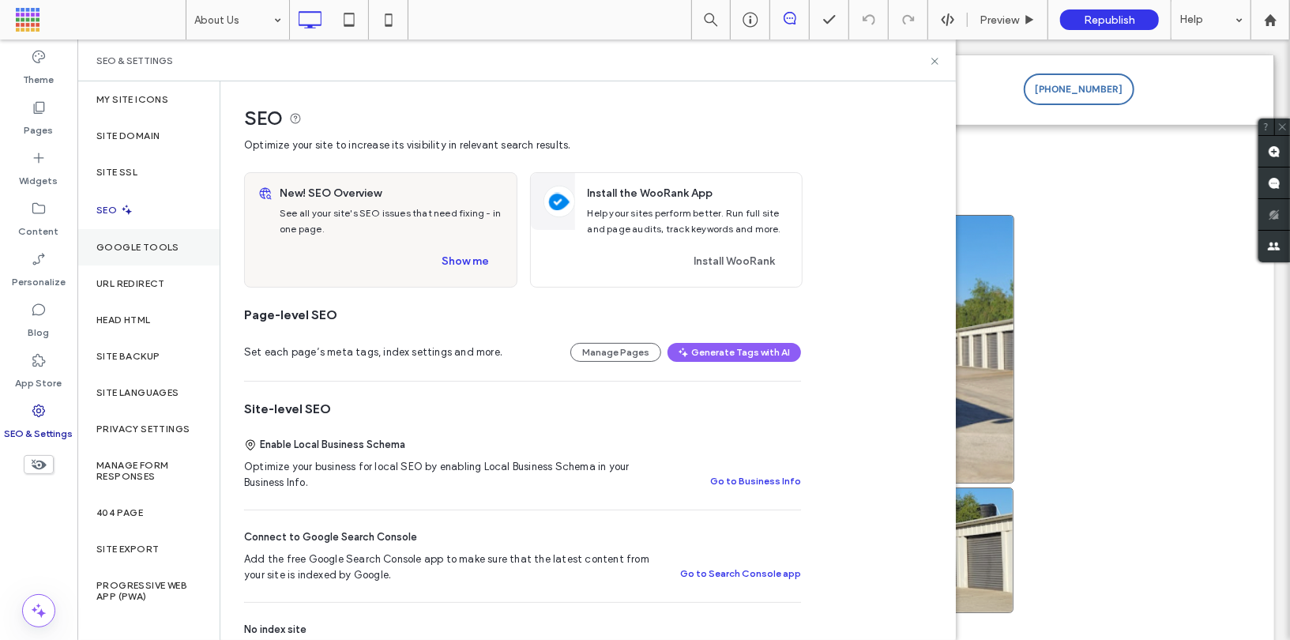
click at [145, 245] on label "Google Tools" at bounding box center [137, 247] width 83 height 11
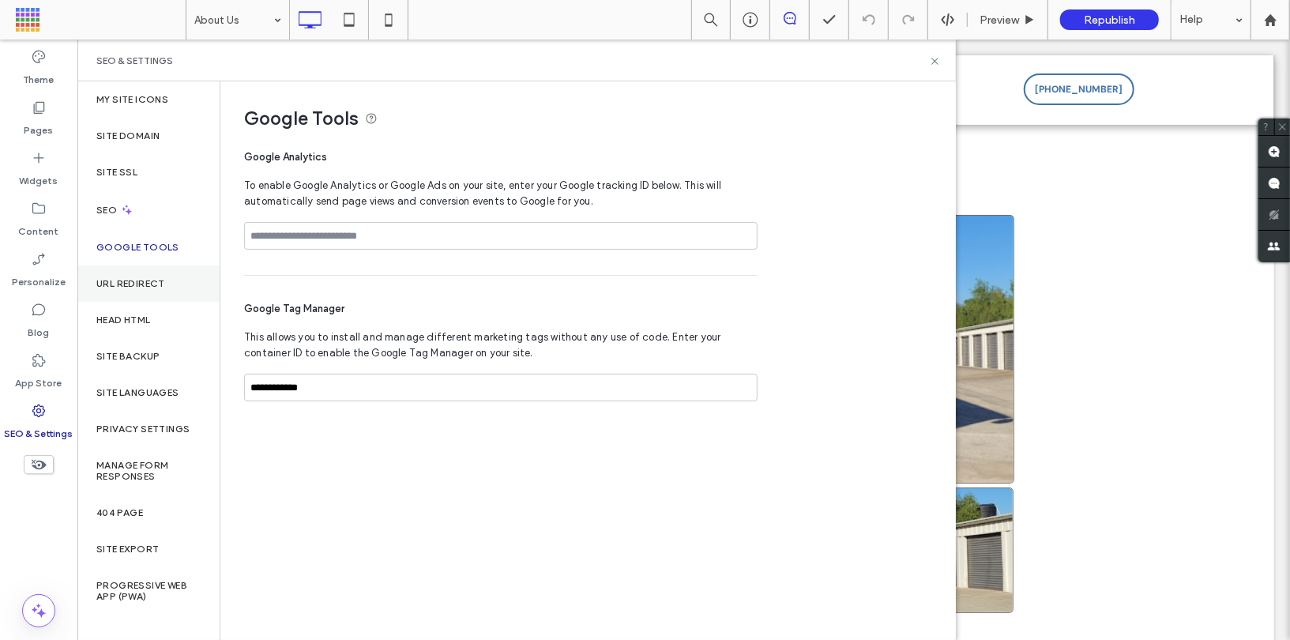
click at [156, 287] on label "URL Redirect" at bounding box center [130, 283] width 69 height 11
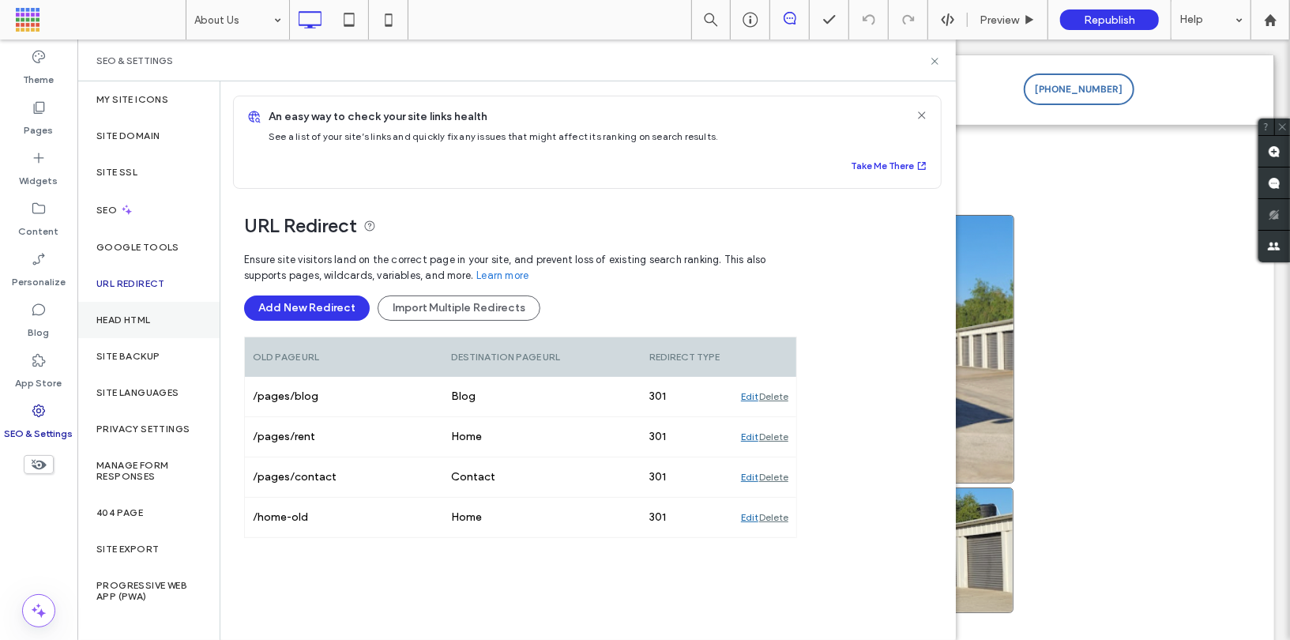
click at [148, 320] on label "Head HTML" at bounding box center [123, 319] width 54 height 11
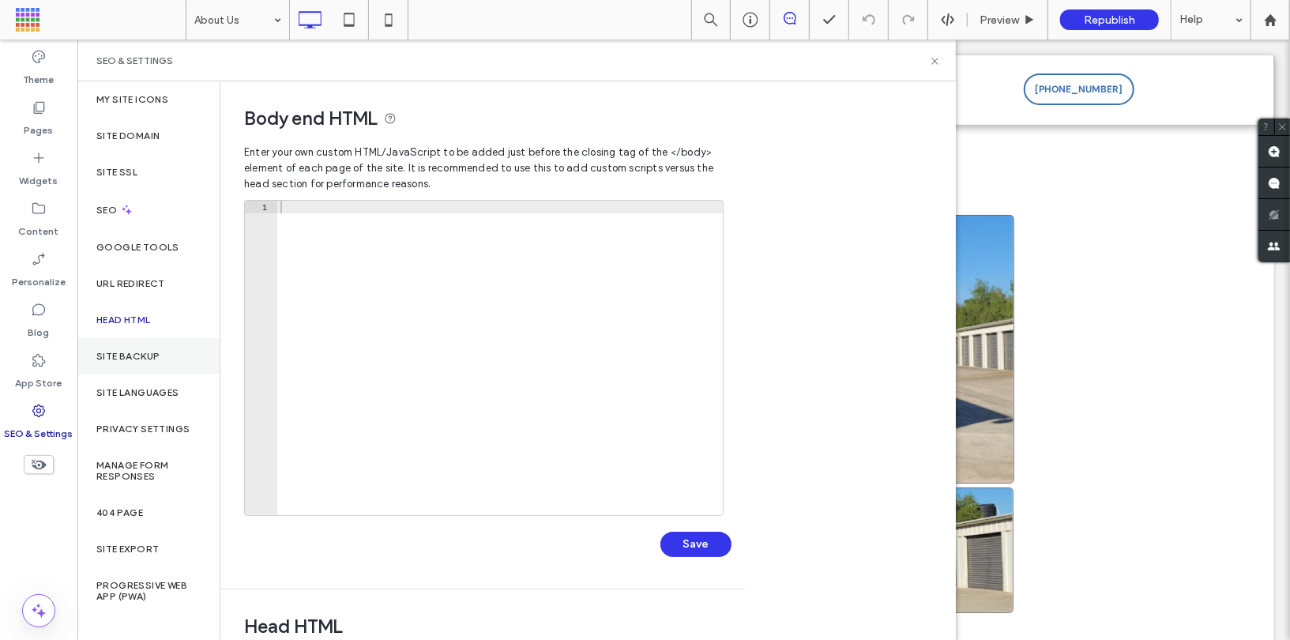
click at [148, 345] on div "Site Backup" at bounding box center [148, 356] width 142 height 36
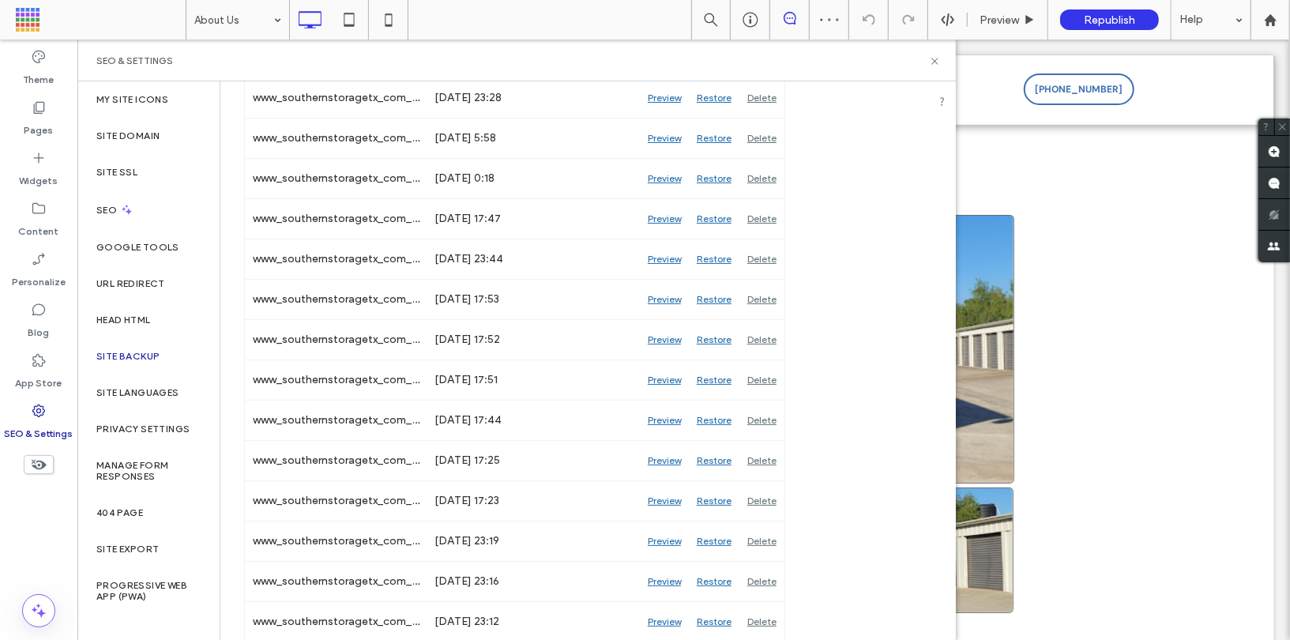
scroll to position [865, 0]
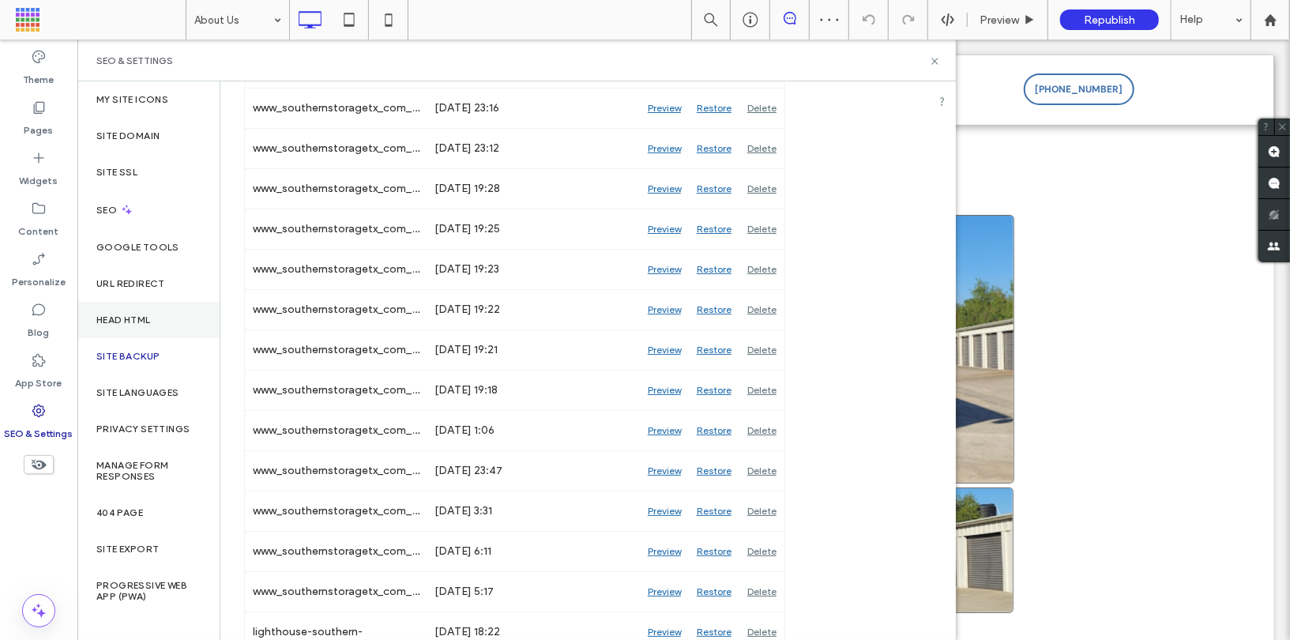
click at [140, 318] on label "Head HTML" at bounding box center [123, 319] width 54 height 11
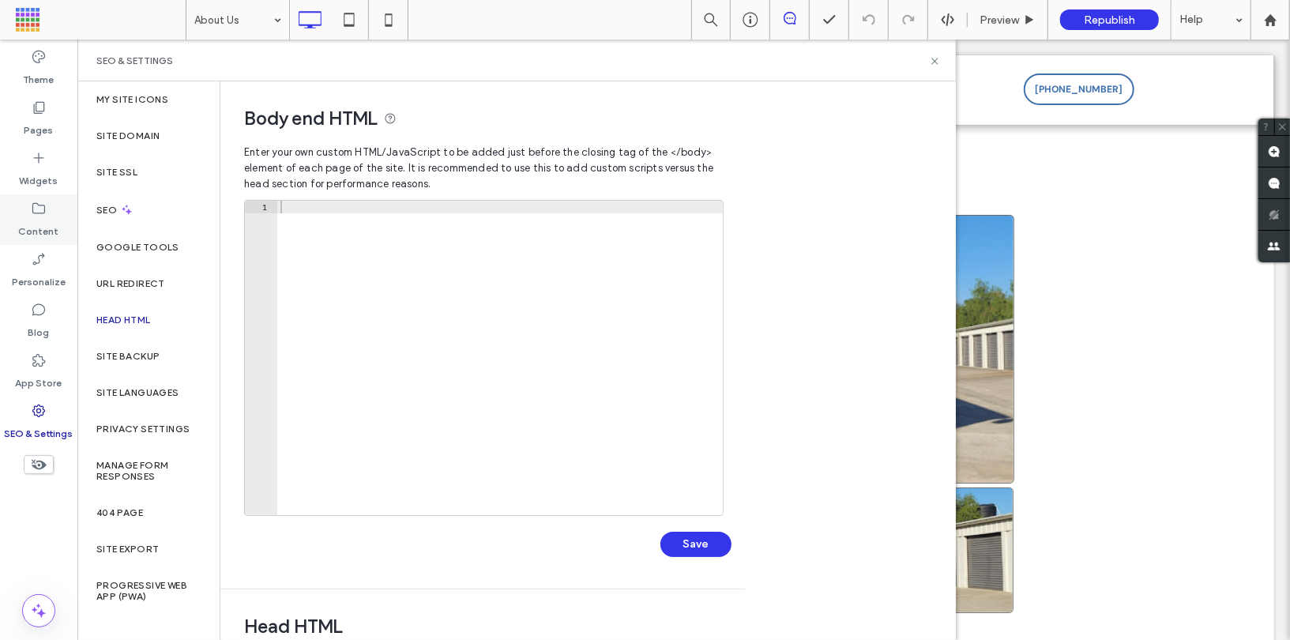
click at [50, 215] on div "Content" at bounding box center [38, 219] width 77 height 51
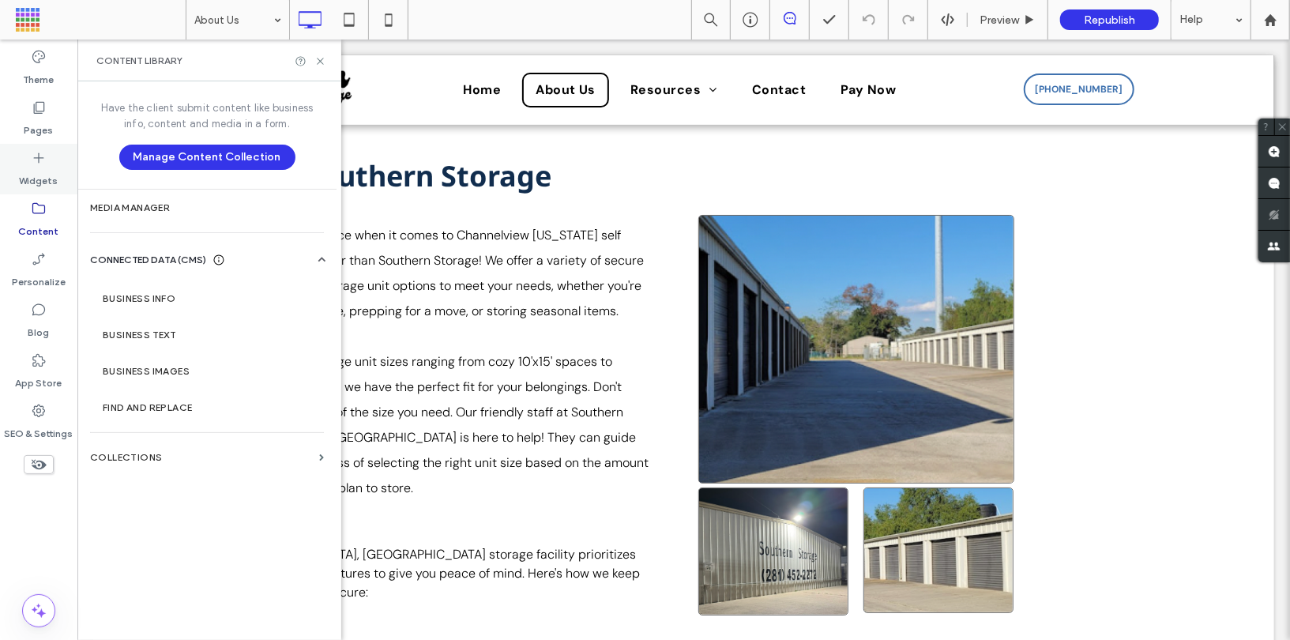
click at [48, 188] on div "Widgets" at bounding box center [38, 169] width 77 height 51
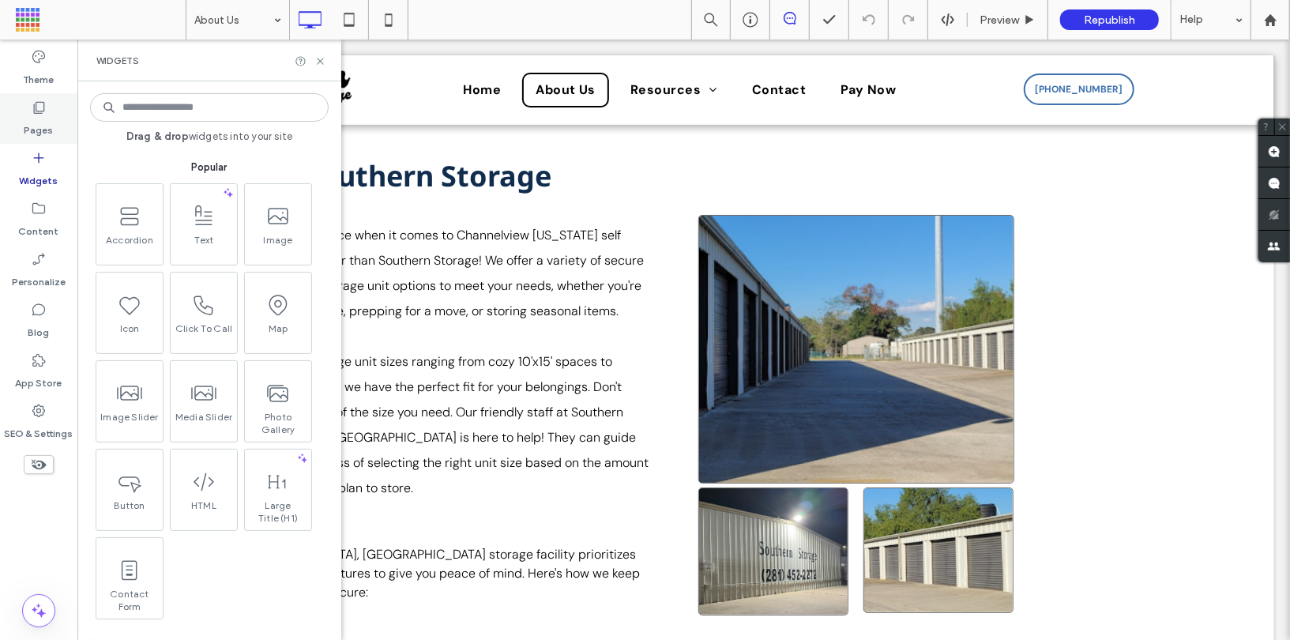
click at [35, 118] on label "Pages" at bounding box center [38, 126] width 29 height 22
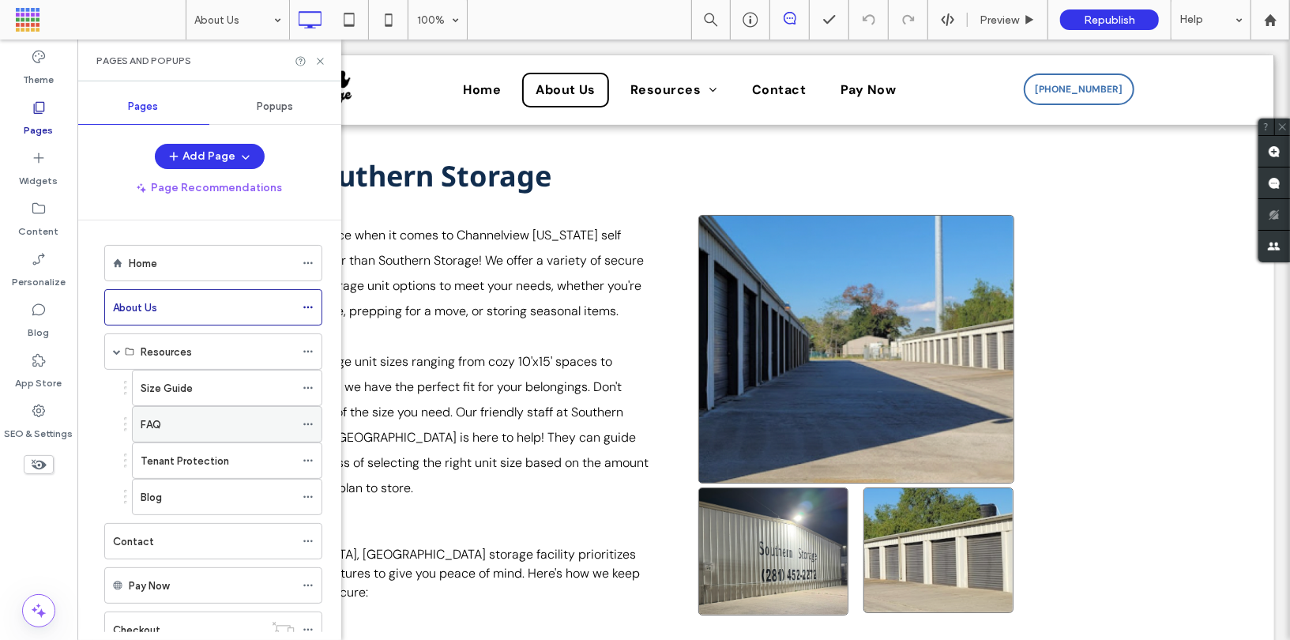
scroll to position [0, 0]
click at [307, 265] on icon at bounding box center [308, 265] width 11 height 11
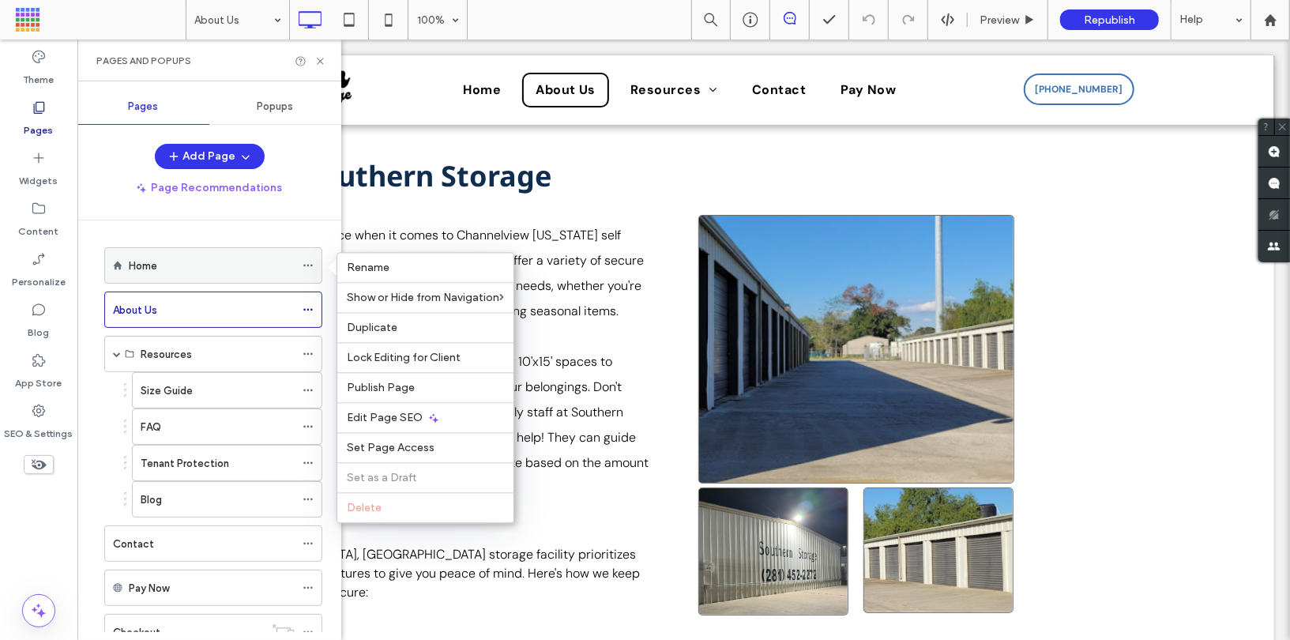
click at [271, 276] on div "Home" at bounding box center [212, 265] width 166 height 35
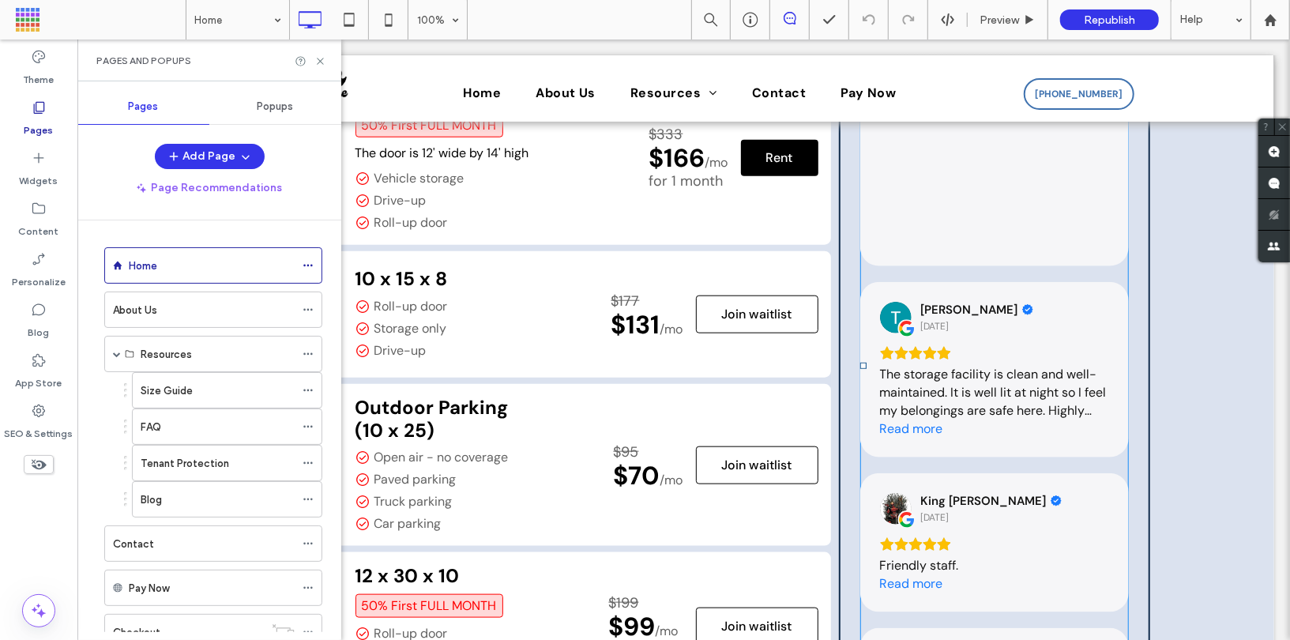
scroll to position [919, 0]
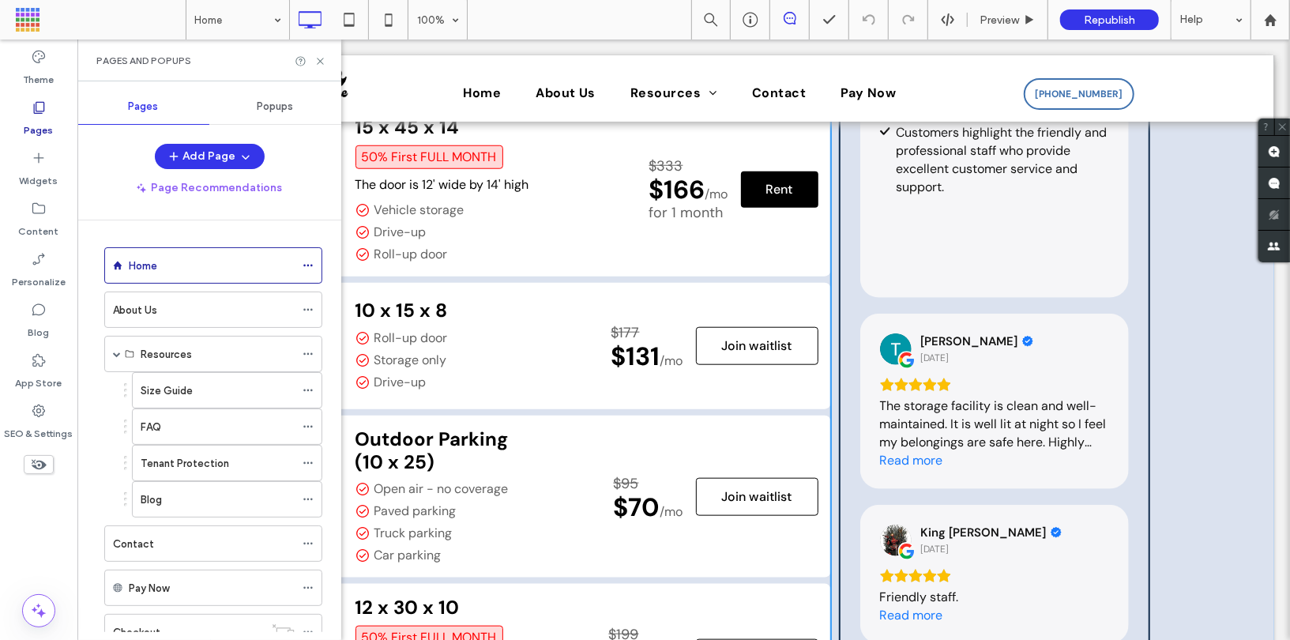
click at [614, 328] on span at bounding box center [519, 297] width 621 height 1166
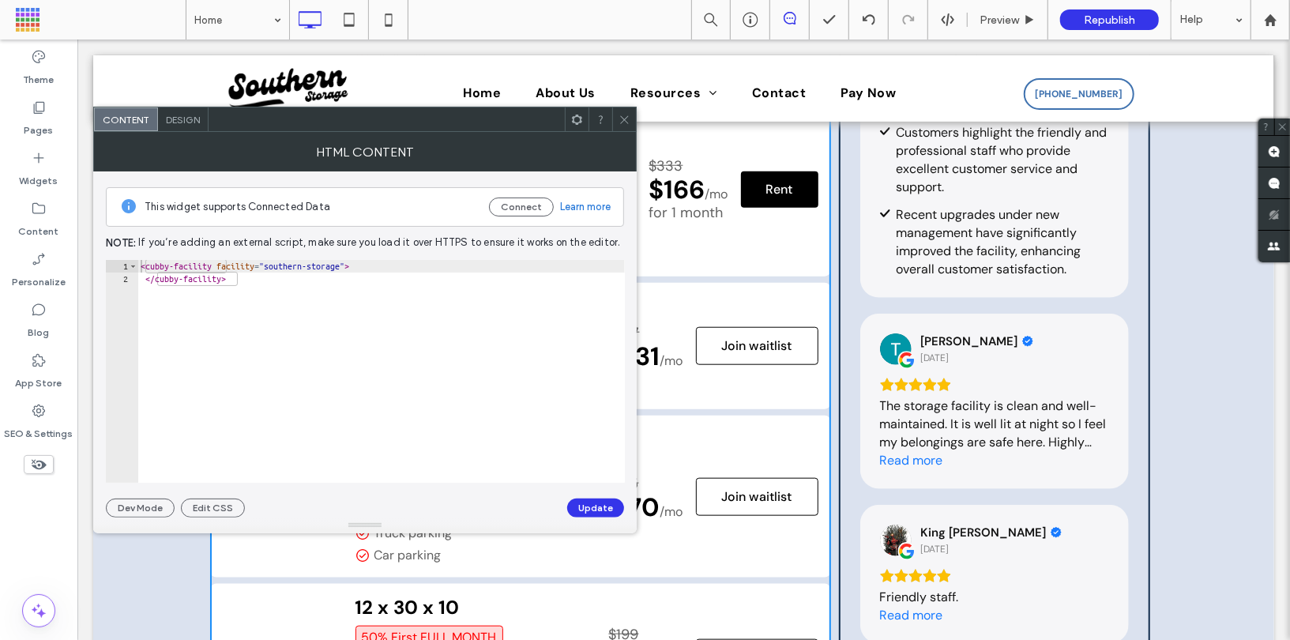
click at [627, 120] on icon at bounding box center [624, 120] width 12 height 12
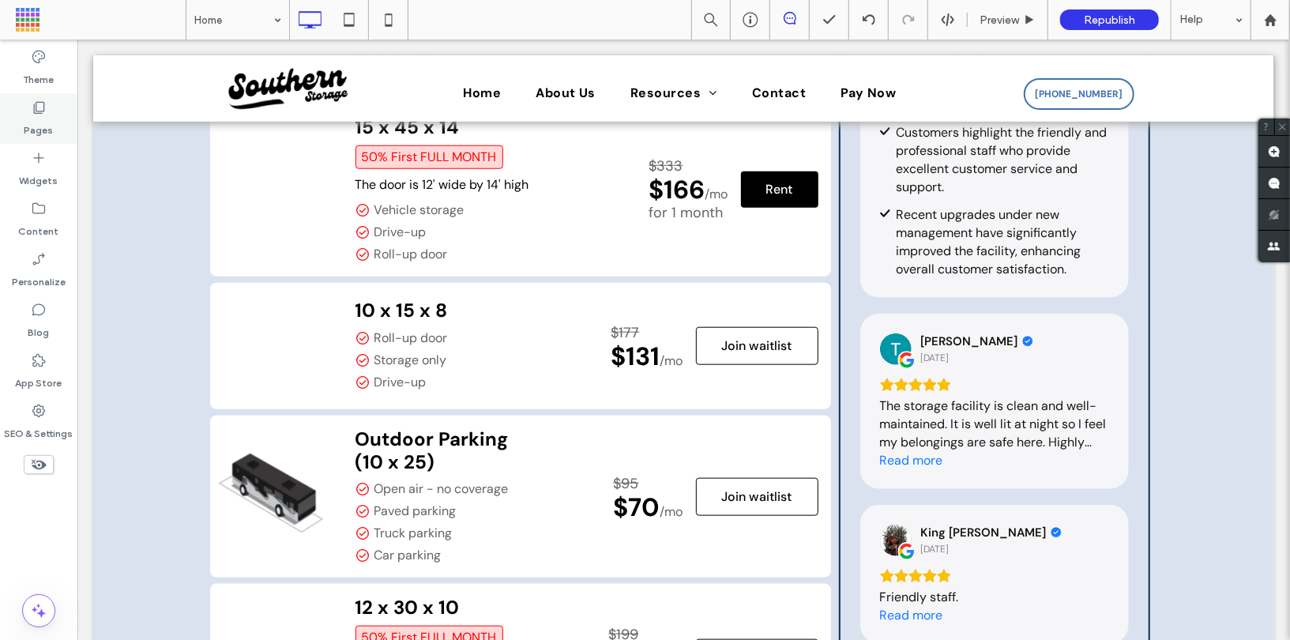
click at [43, 118] on label "Pages" at bounding box center [38, 126] width 29 height 22
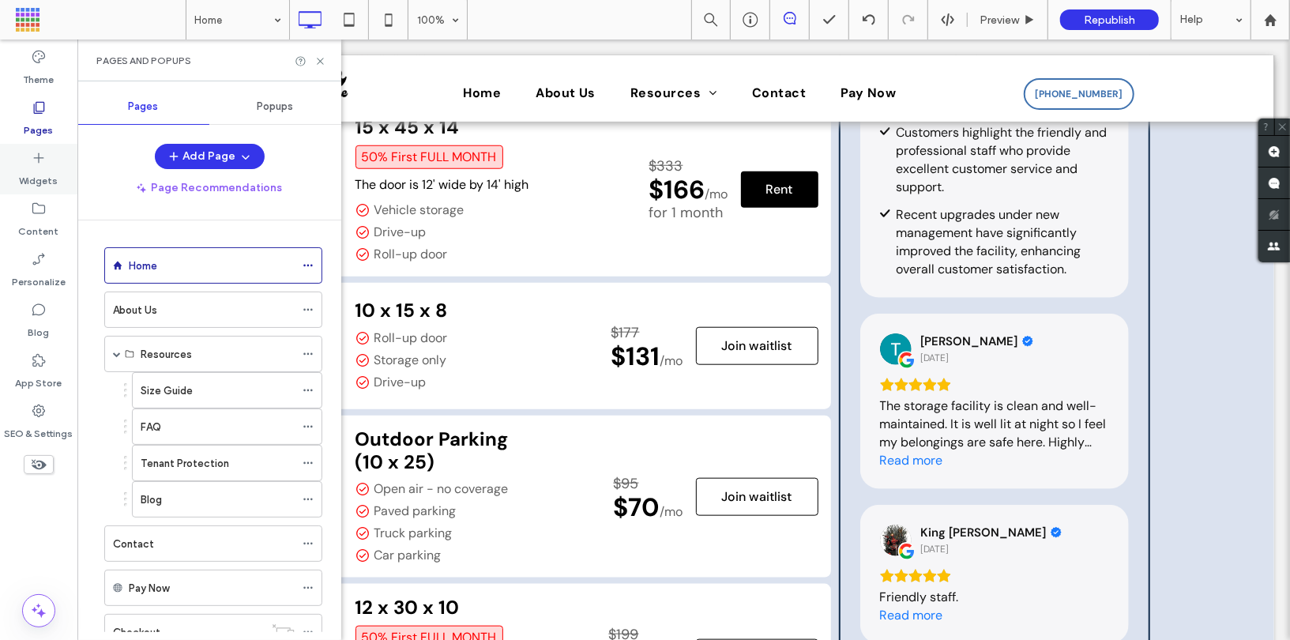
click at [39, 156] on icon at bounding box center [39, 158] width 16 height 16
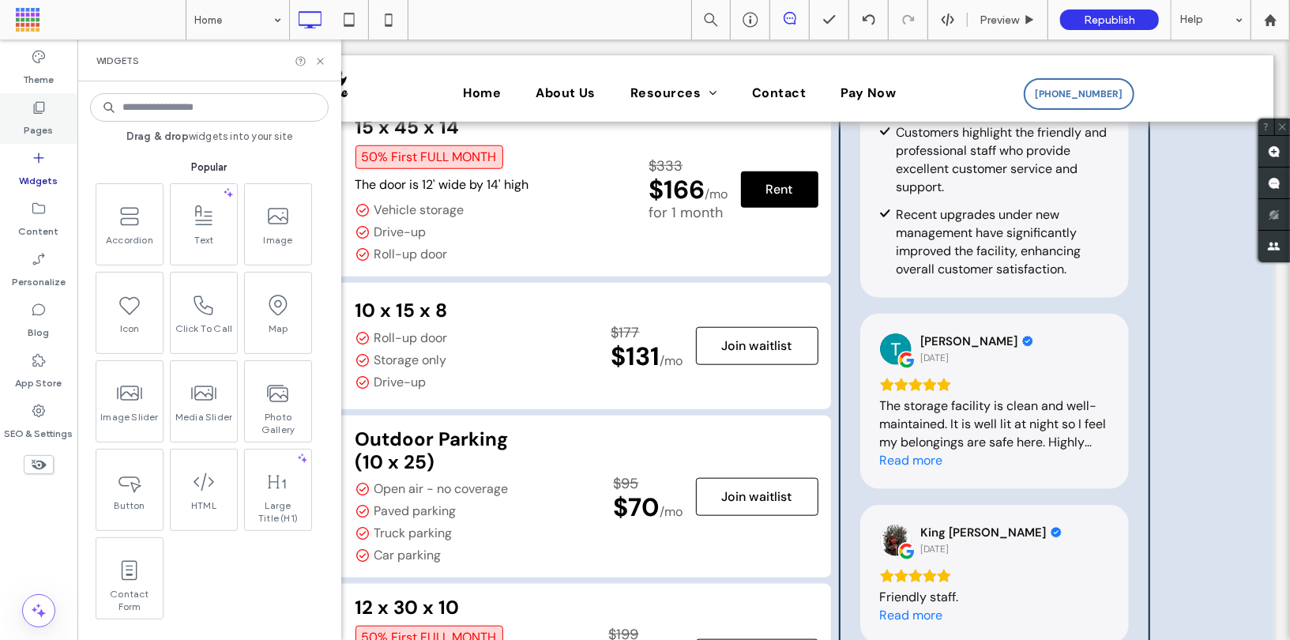
click at [48, 118] on label "Pages" at bounding box center [38, 126] width 29 height 22
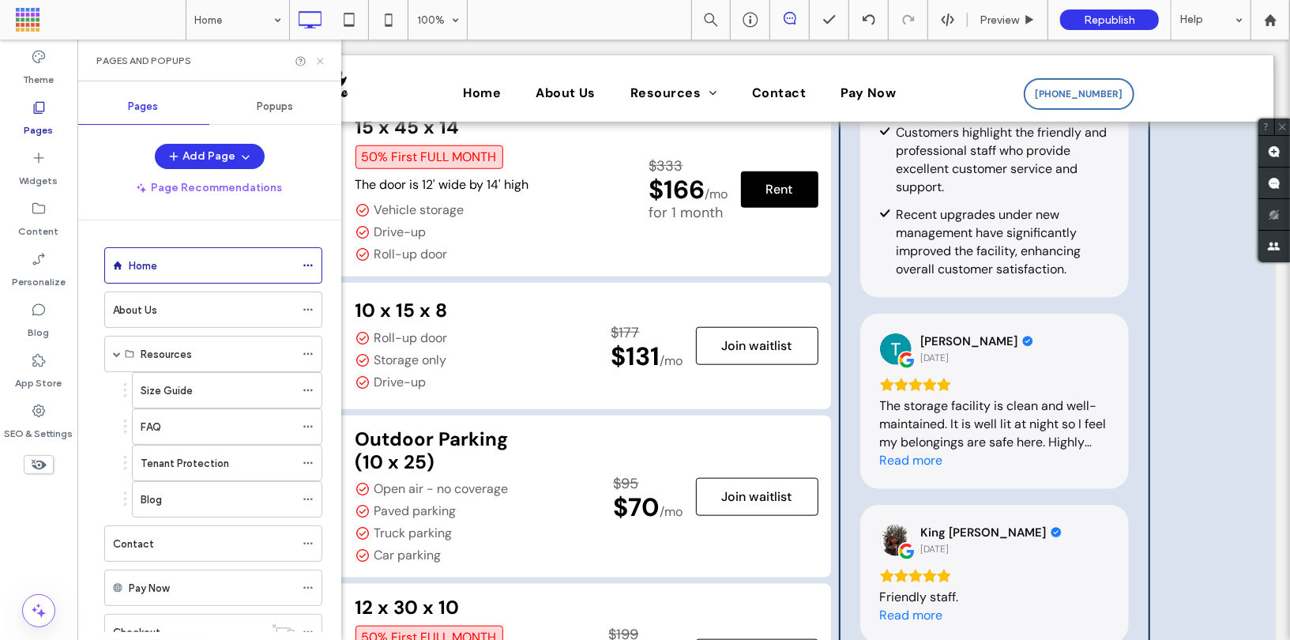
click at [321, 61] on icon at bounding box center [320, 61] width 12 height 12
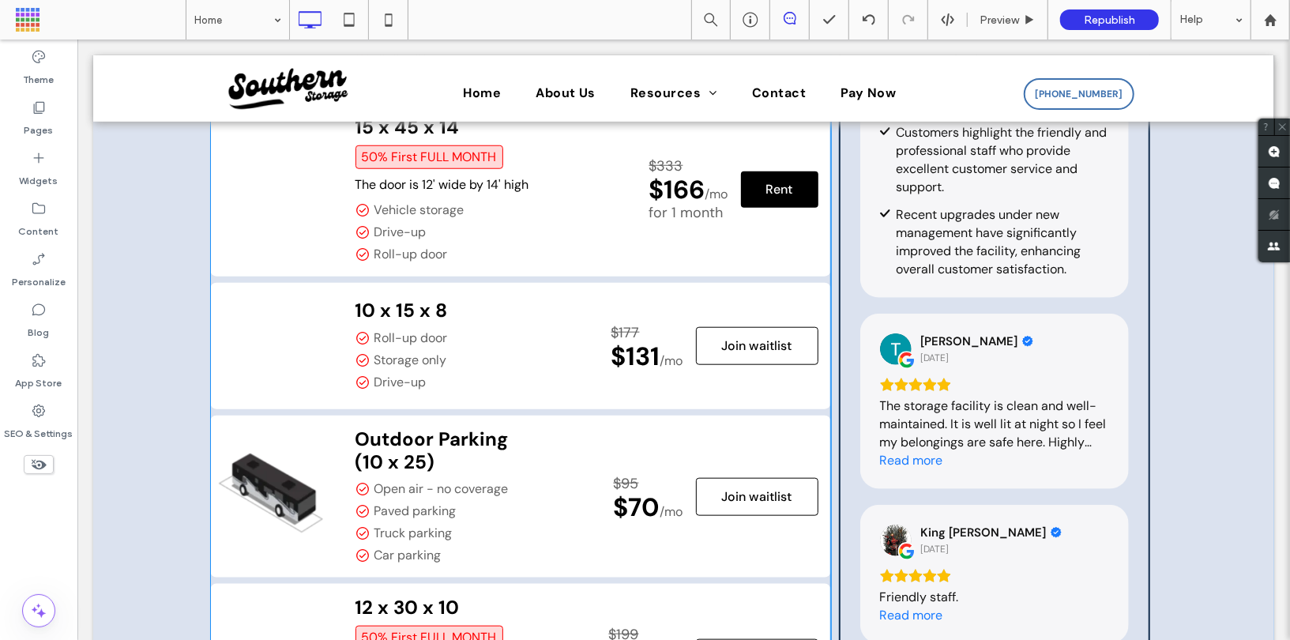
click at [528, 315] on span at bounding box center [519, 297] width 621 height 1166
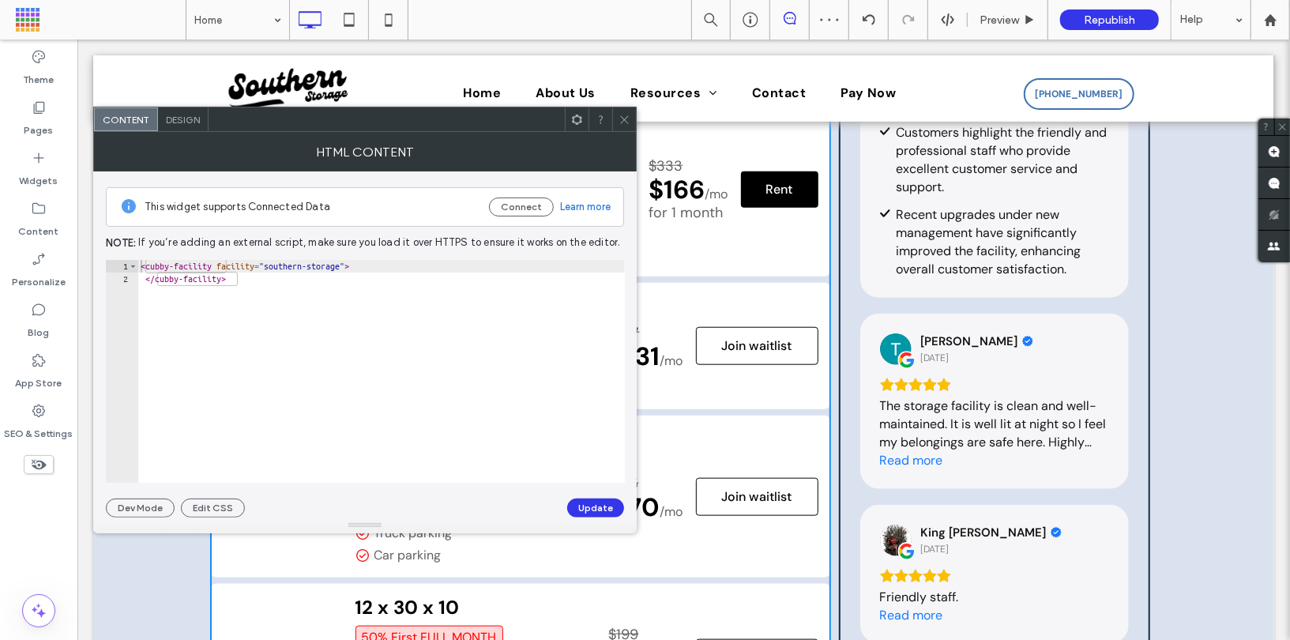
click at [622, 120] on use at bounding box center [624, 119] width 8 height 8
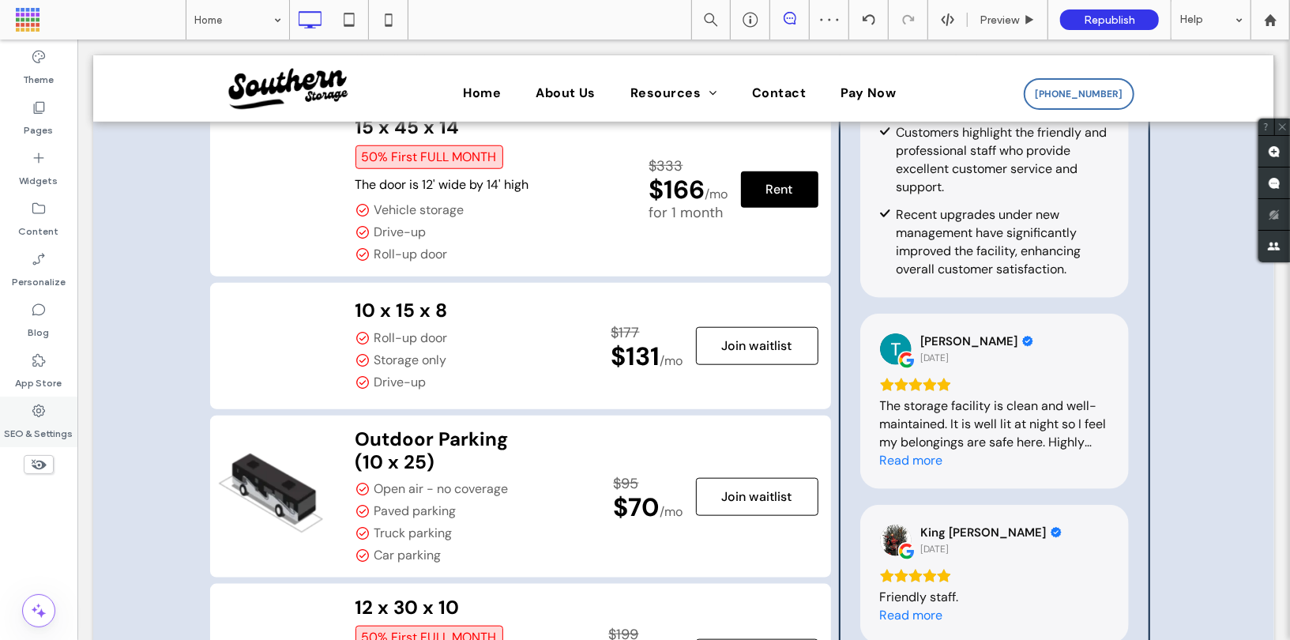
click at [54, 435] on label "SEO & Settings" at bounding box center [39, 430] width 69 height 22
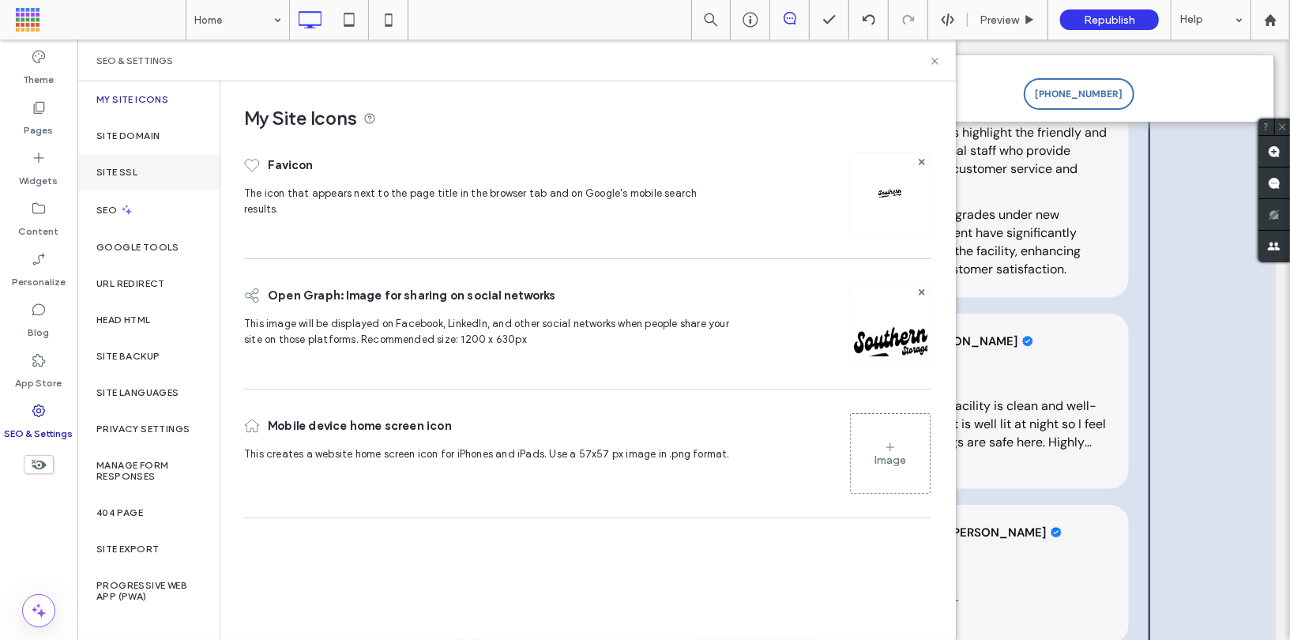
click at [160, 192] on div "SEO" at bounding box center [148, 209] width 142 height 39
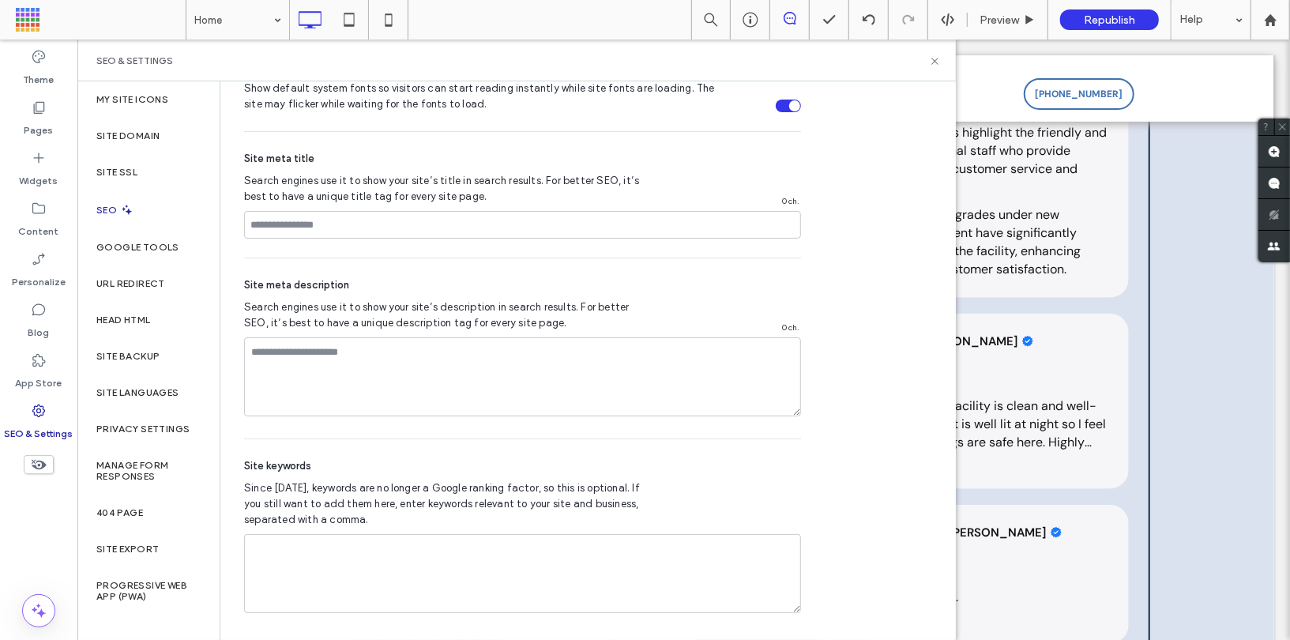
scroll to position [826, 0]
click at [42, 159] on icon at bounding box center [39, 158] width 16 height 16
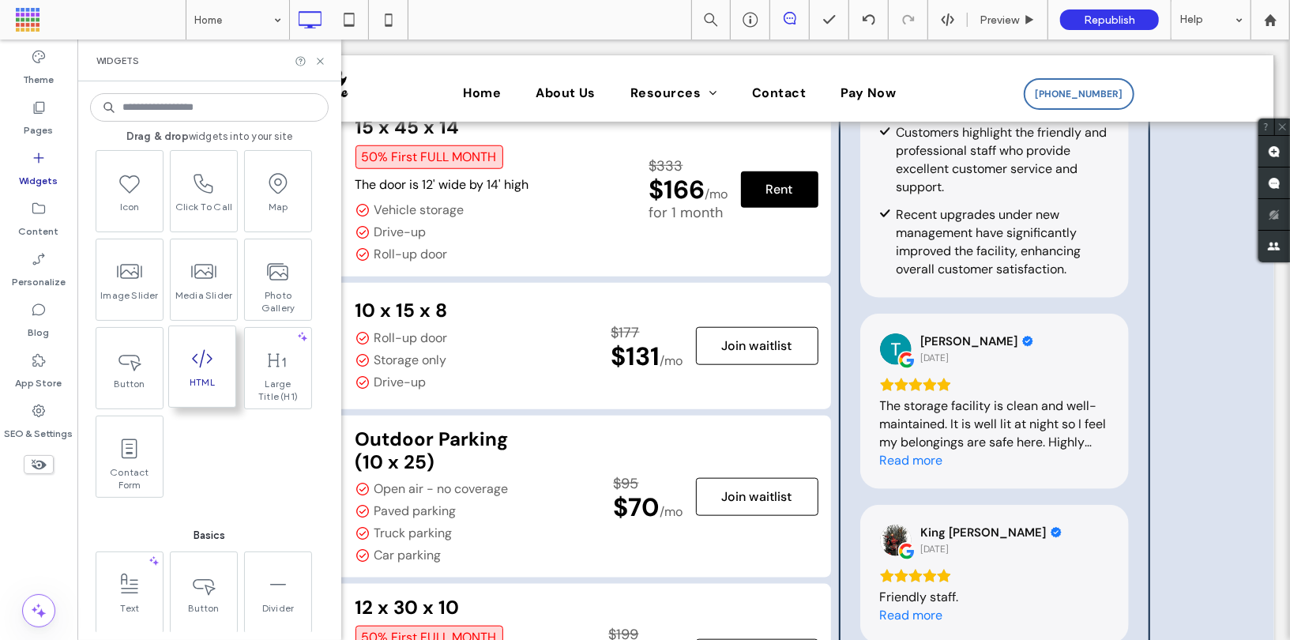
scroll to position [122, 0]
click at [197, 380] on span "HTML" at bounding box center [202, 386] width 66 height 22
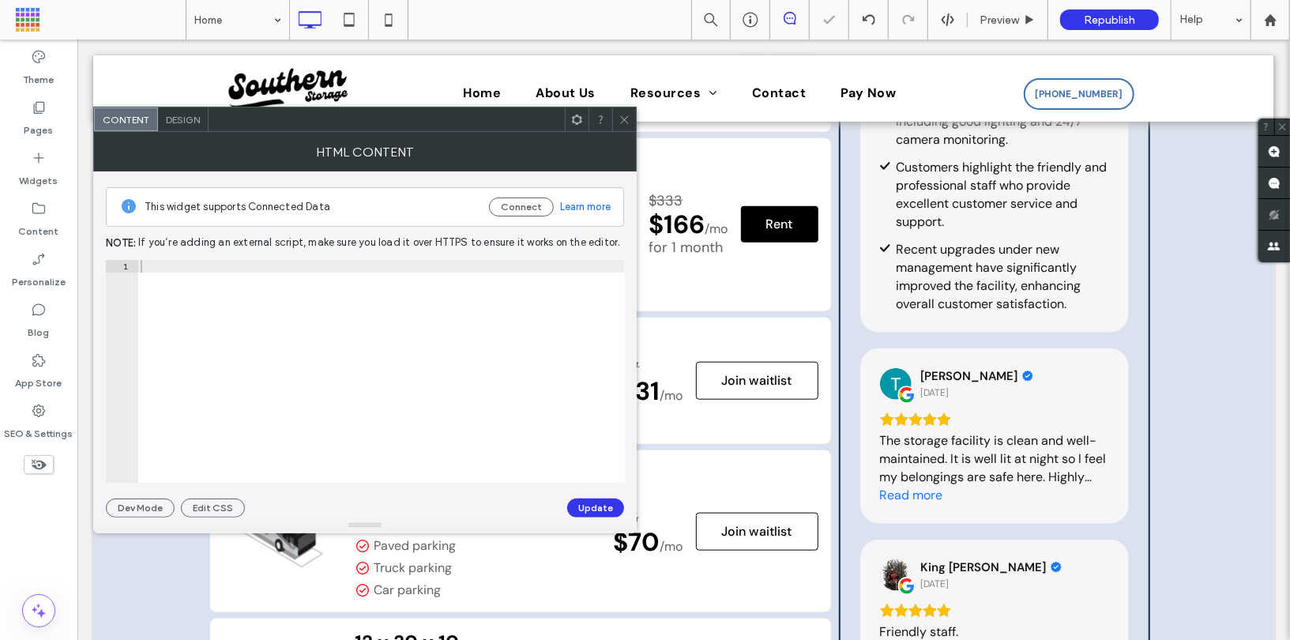
scroll to position [953, 0]
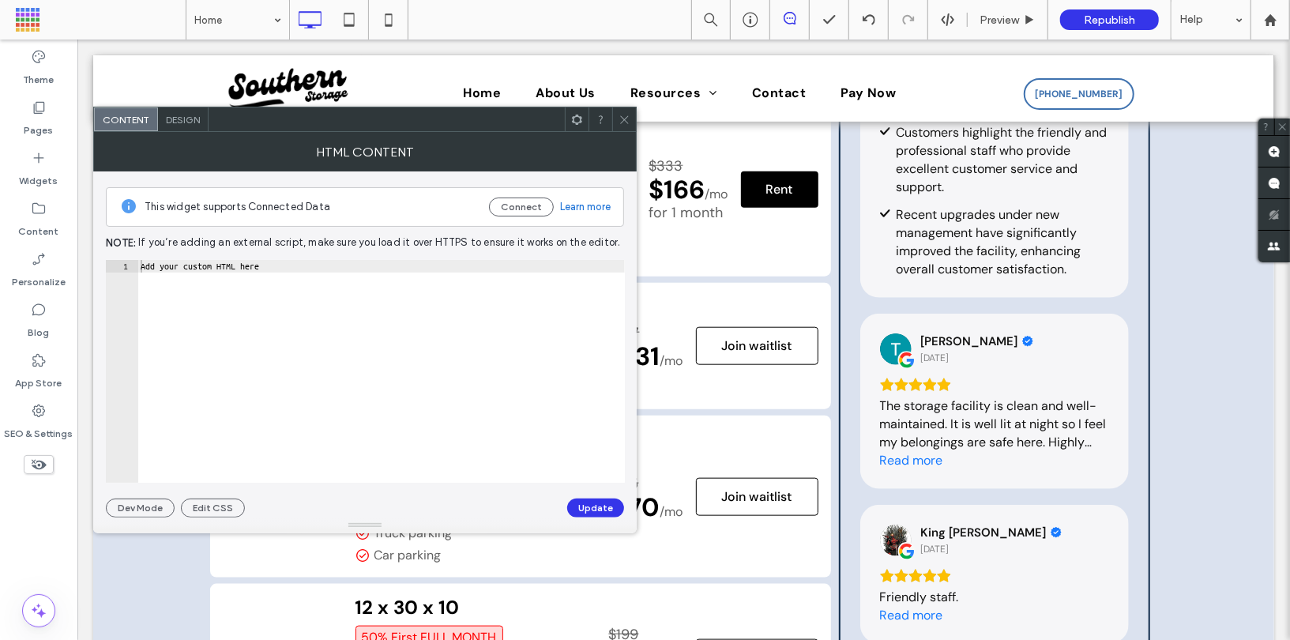
click at [621, 120] on icon at bounding box center [624, 120] width 12 height 12
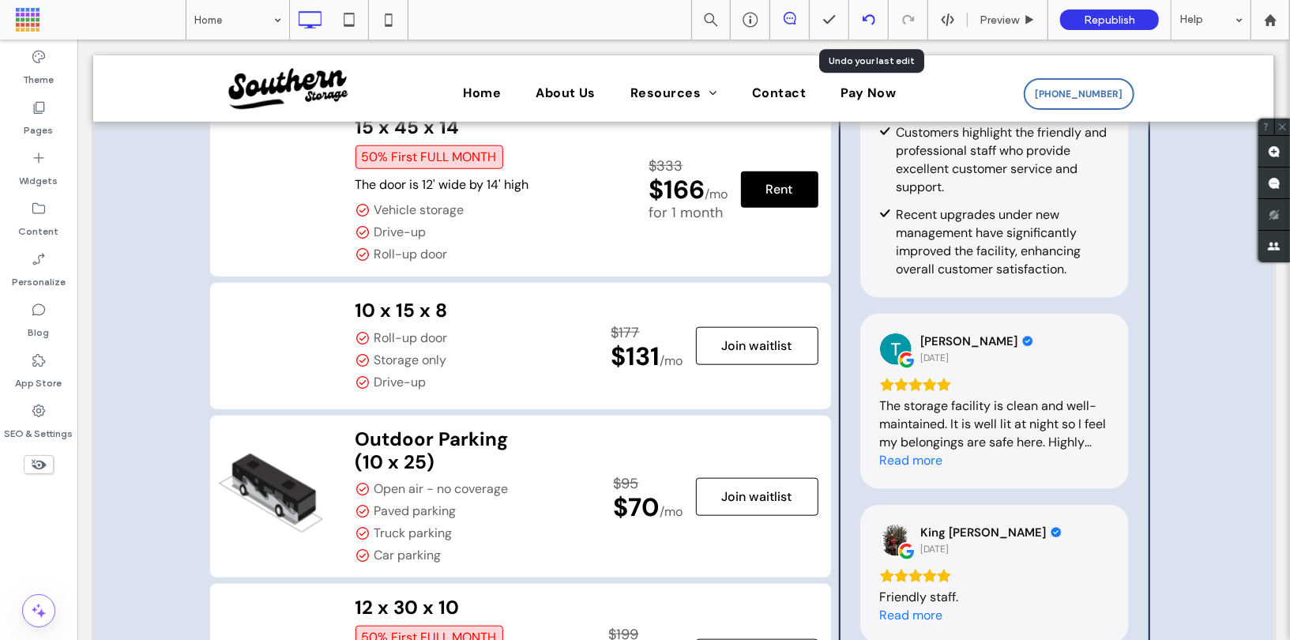
click at [855, 24] on div at bounding box center [868, 19] width 39 height 13
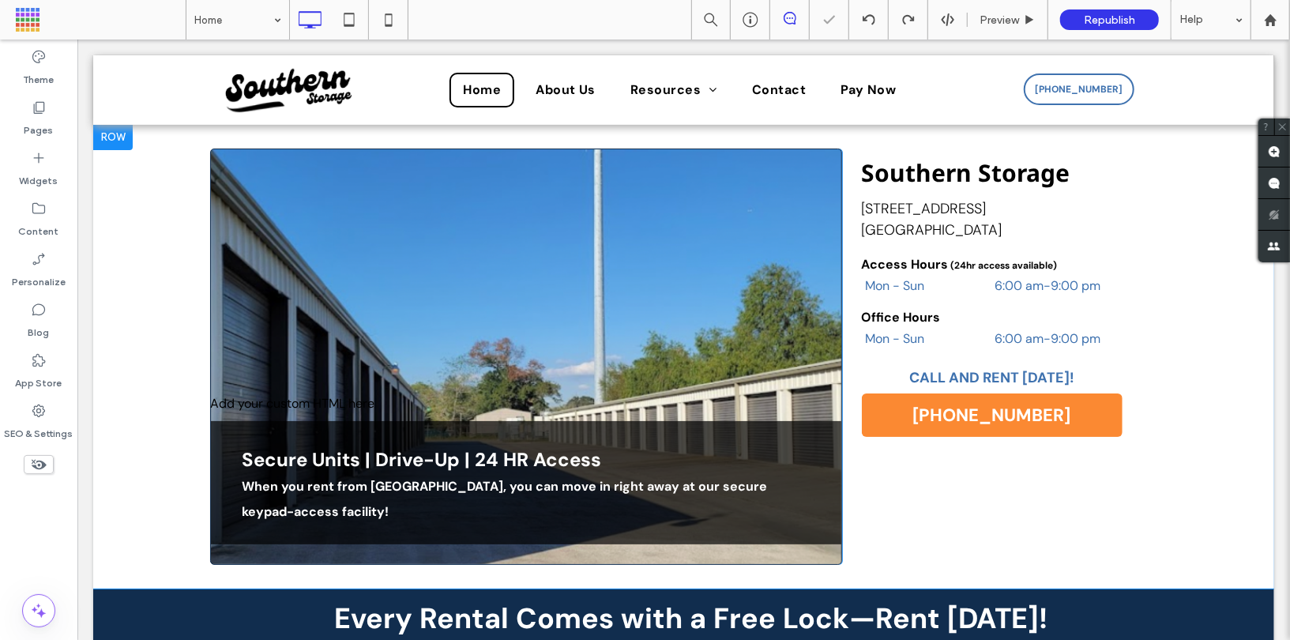
scroll to position [0, 0]
click at [46, 168] on label "Widgets" at bounding box center [39, 177] width 39 height 22
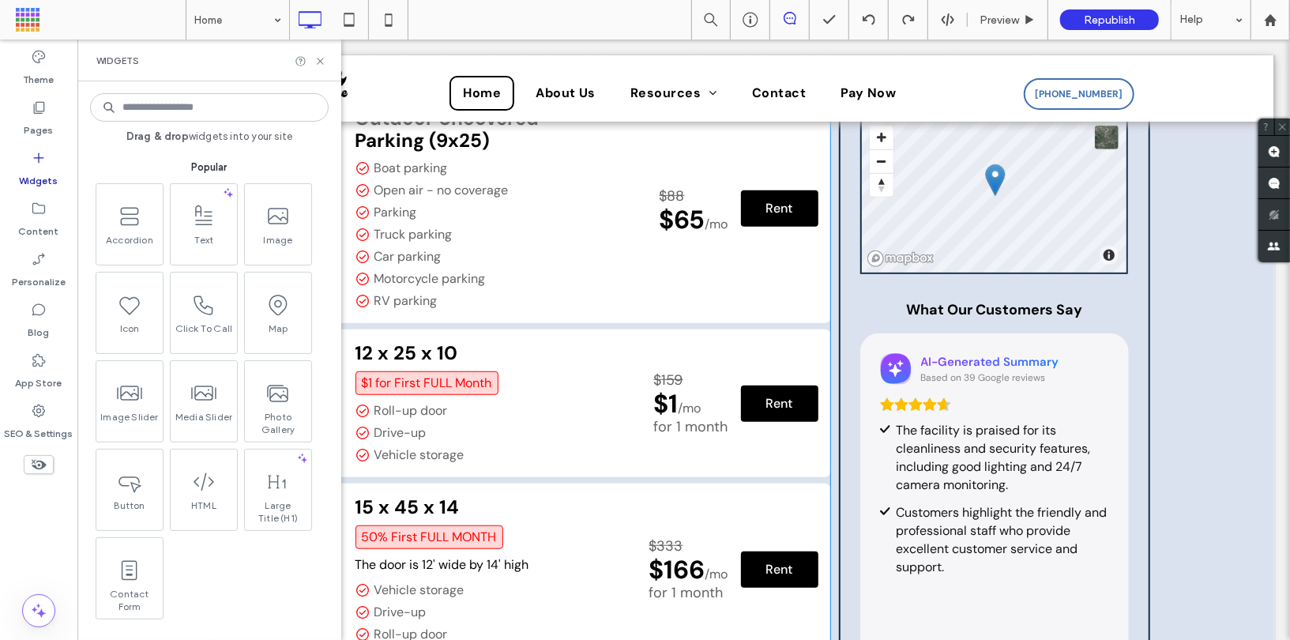
scroll to position [401, 0]
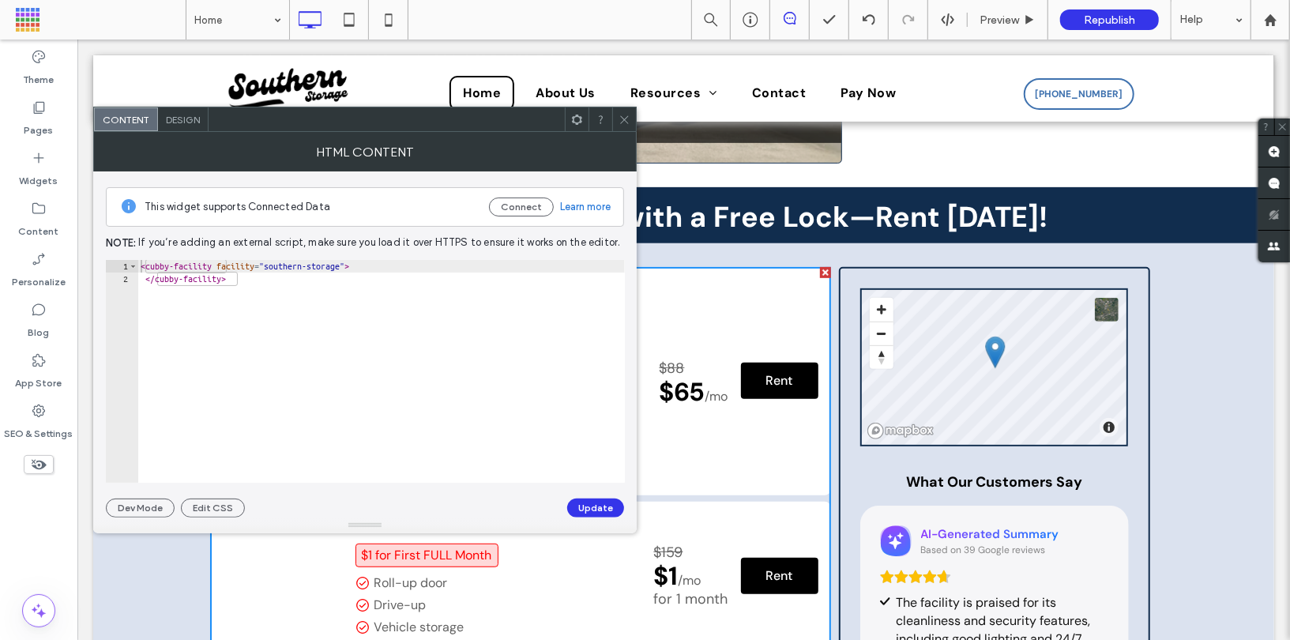
click at [625, 125] on span at bounding box center [624, 119] width 12 height 24
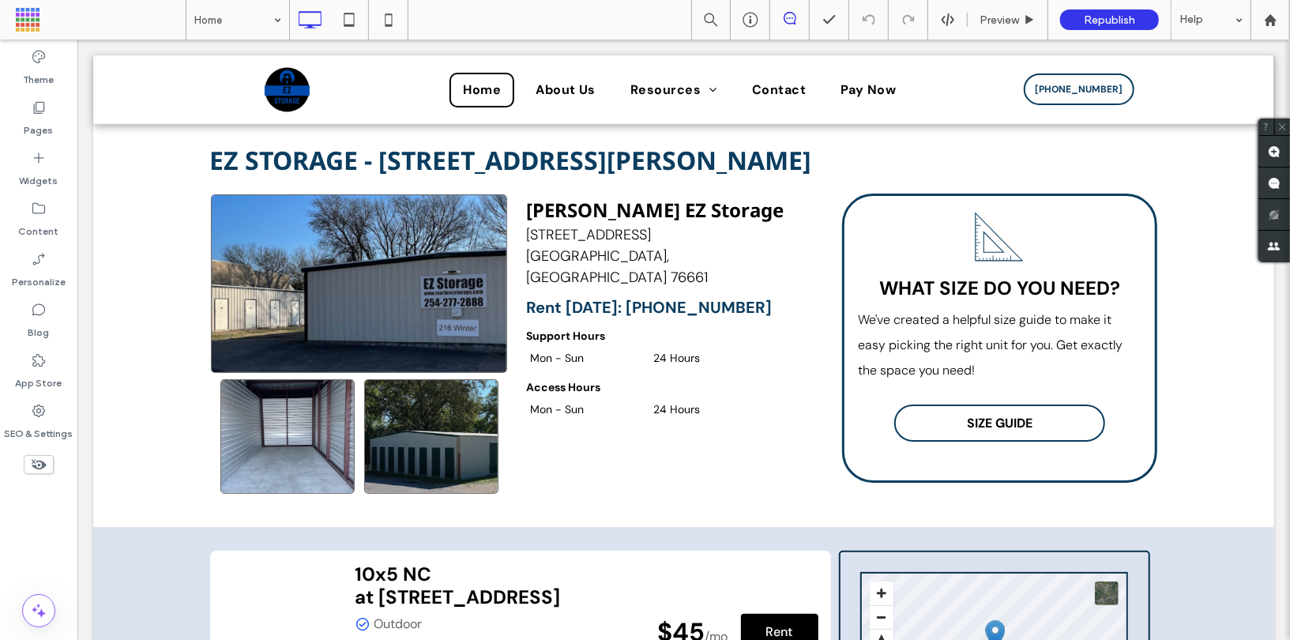
click at [17, 510] on div "Theme Pages Widgets Content Personalize Blog App Store SEO & Settings" at bounding box center [38, 339] width 77 height 600
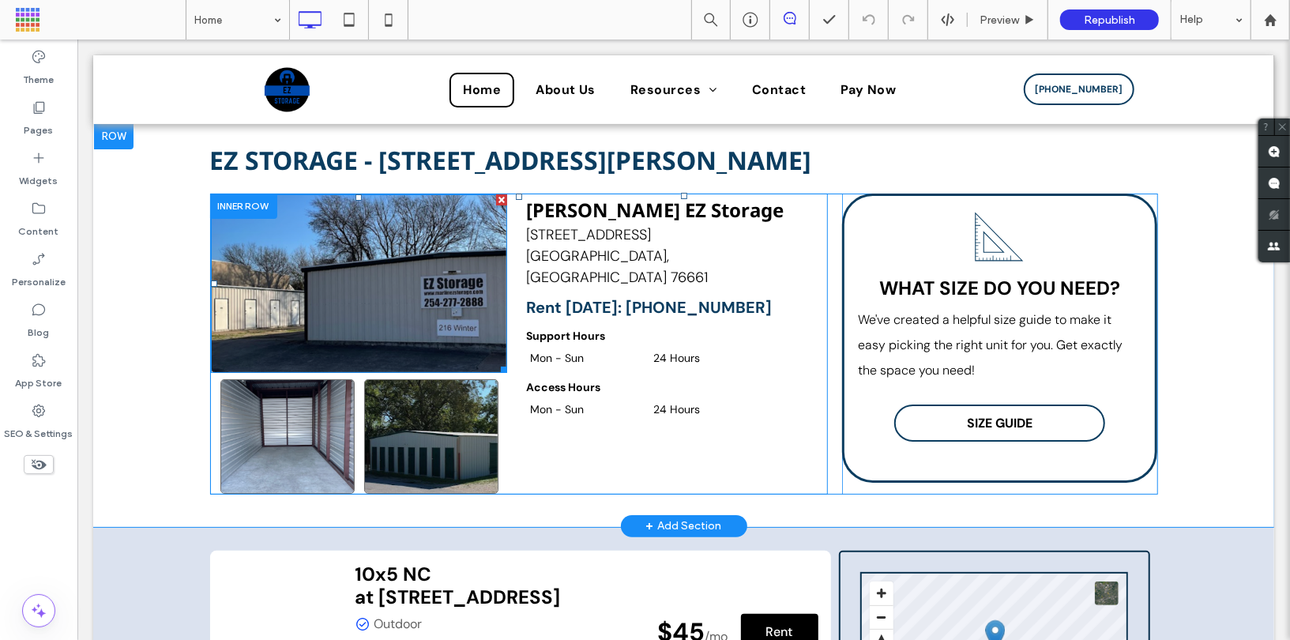
click at [275, 339] on img at bounding box center [358, 283] width 296 height 178
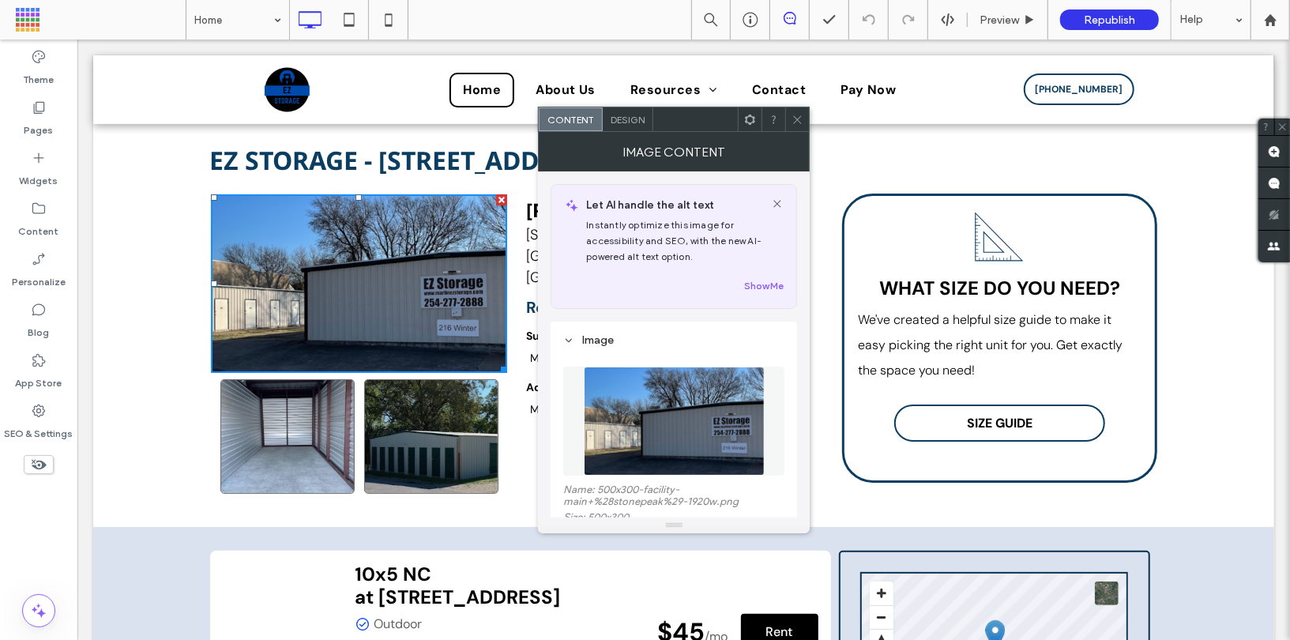
click at [143, 358] on div "EZ STORAGE - [STREET_ADDRESS][PERSON_NAME] Click To Paste [PERSON_NAME] EZ Stor…" at bounding box center [682, 324] width 1181 height 404
